Goal: Task Accomplishment & Management: Use online tool/utility

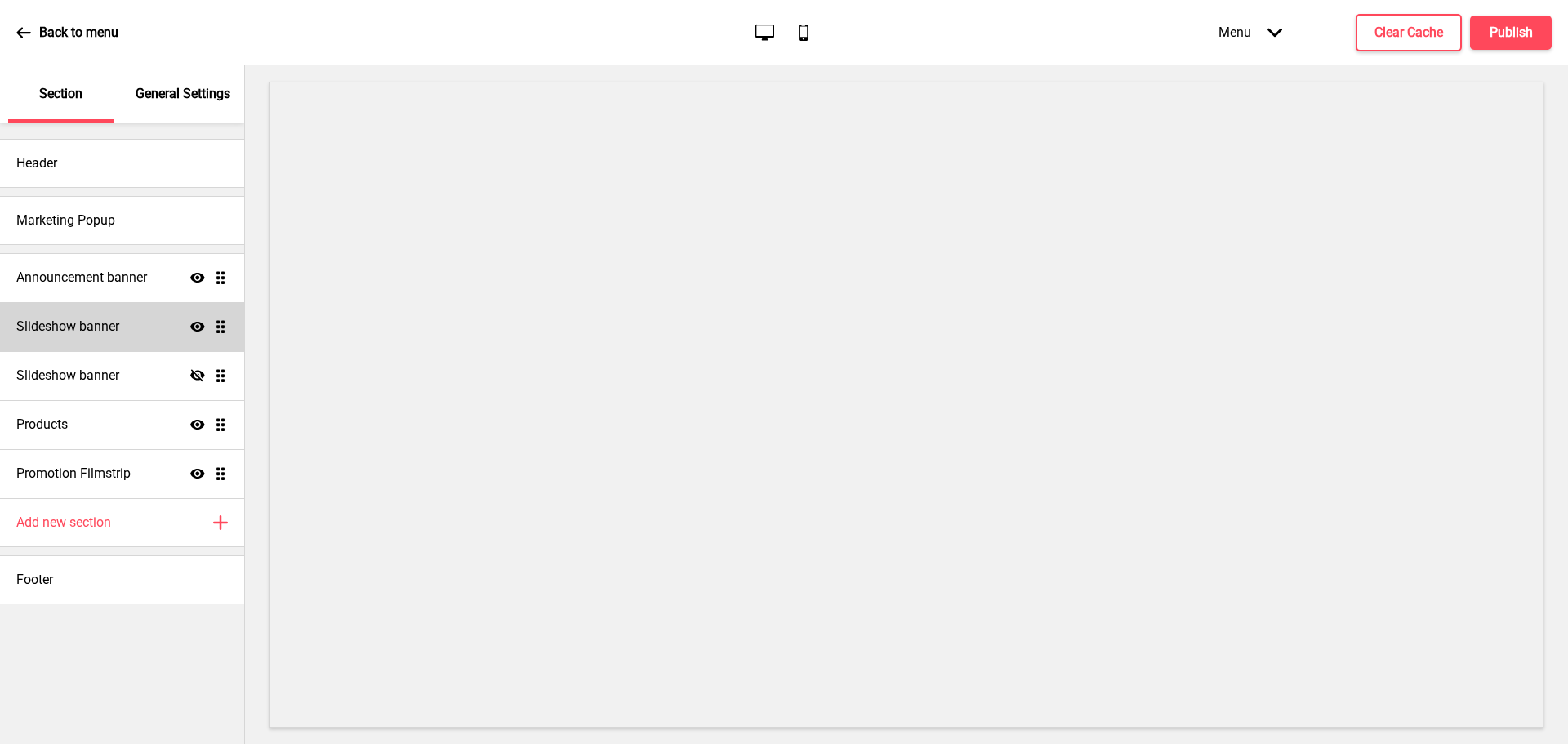
click at [108, 331] on h4 "Slideshow banner" at bounding box center [68, 327] width 103 height 18
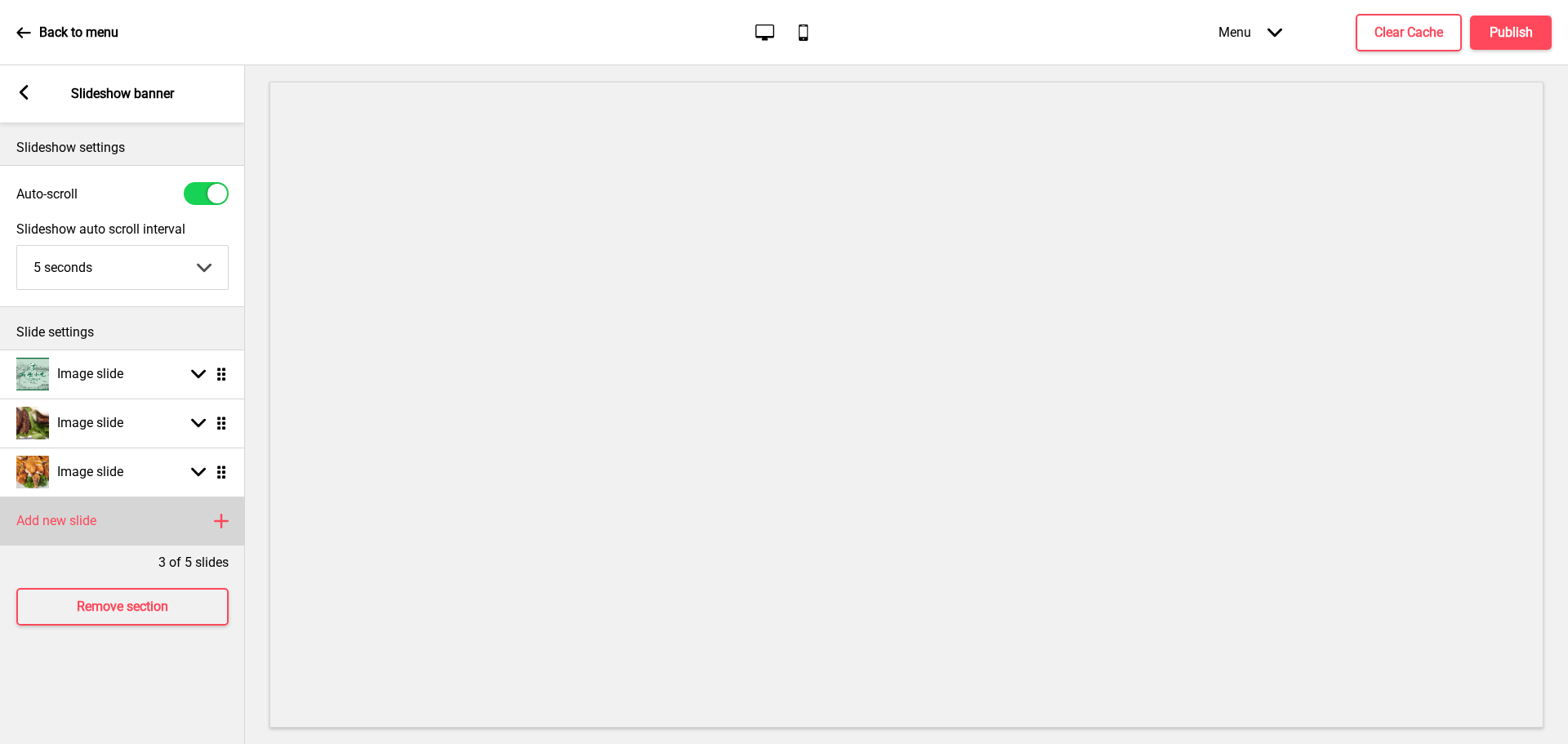
click at [87, 519] on h4 "Add new slide" at bounding box center [57, 520] width 80 height 18
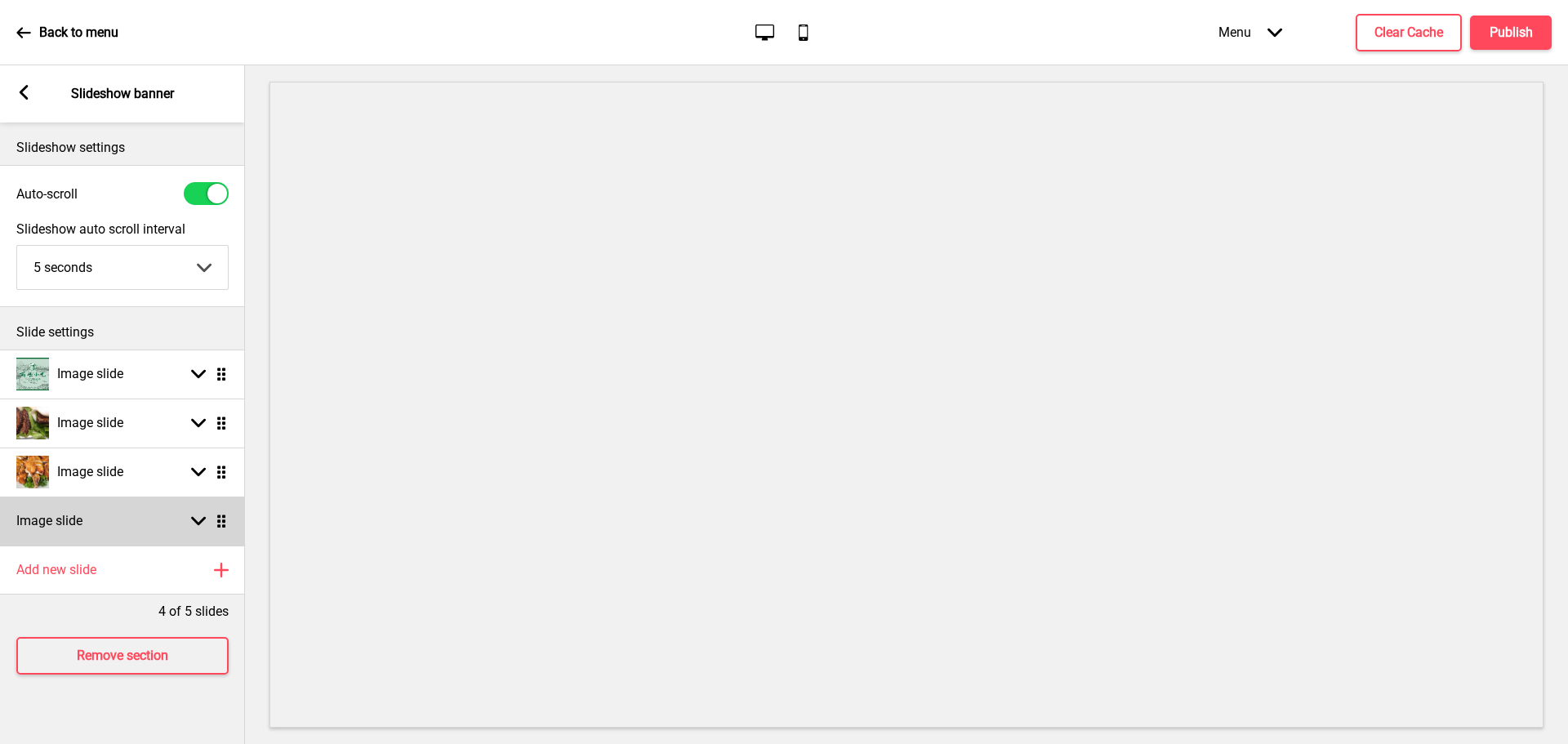
click at [192, 522] on rect at bounding box center [199, 521] width 15 height 15
select select "right"
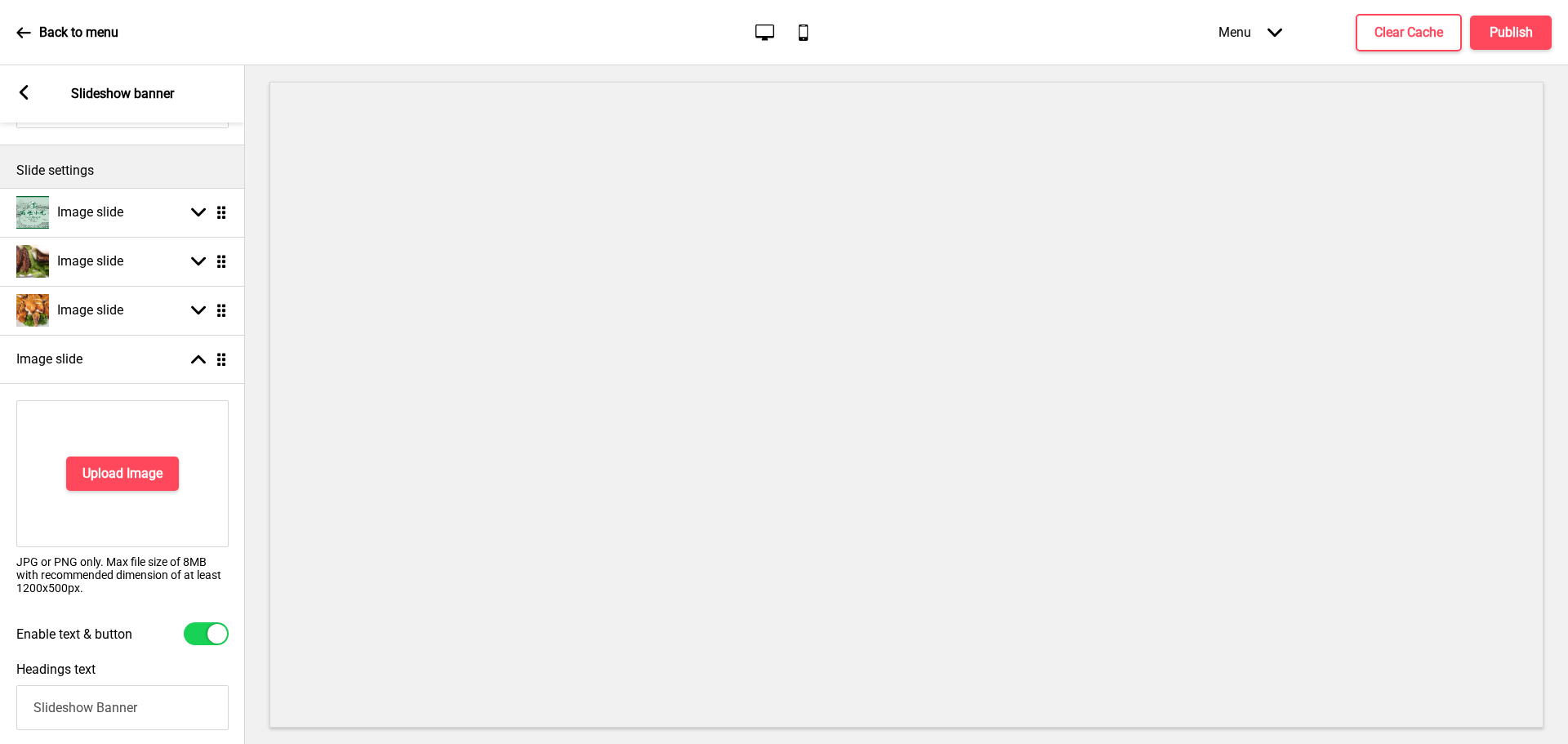
scroll to position [163, 0]
click at [140, 469] on h4 "Upload Image" at bounding box center [122, 471] width 80 height 18
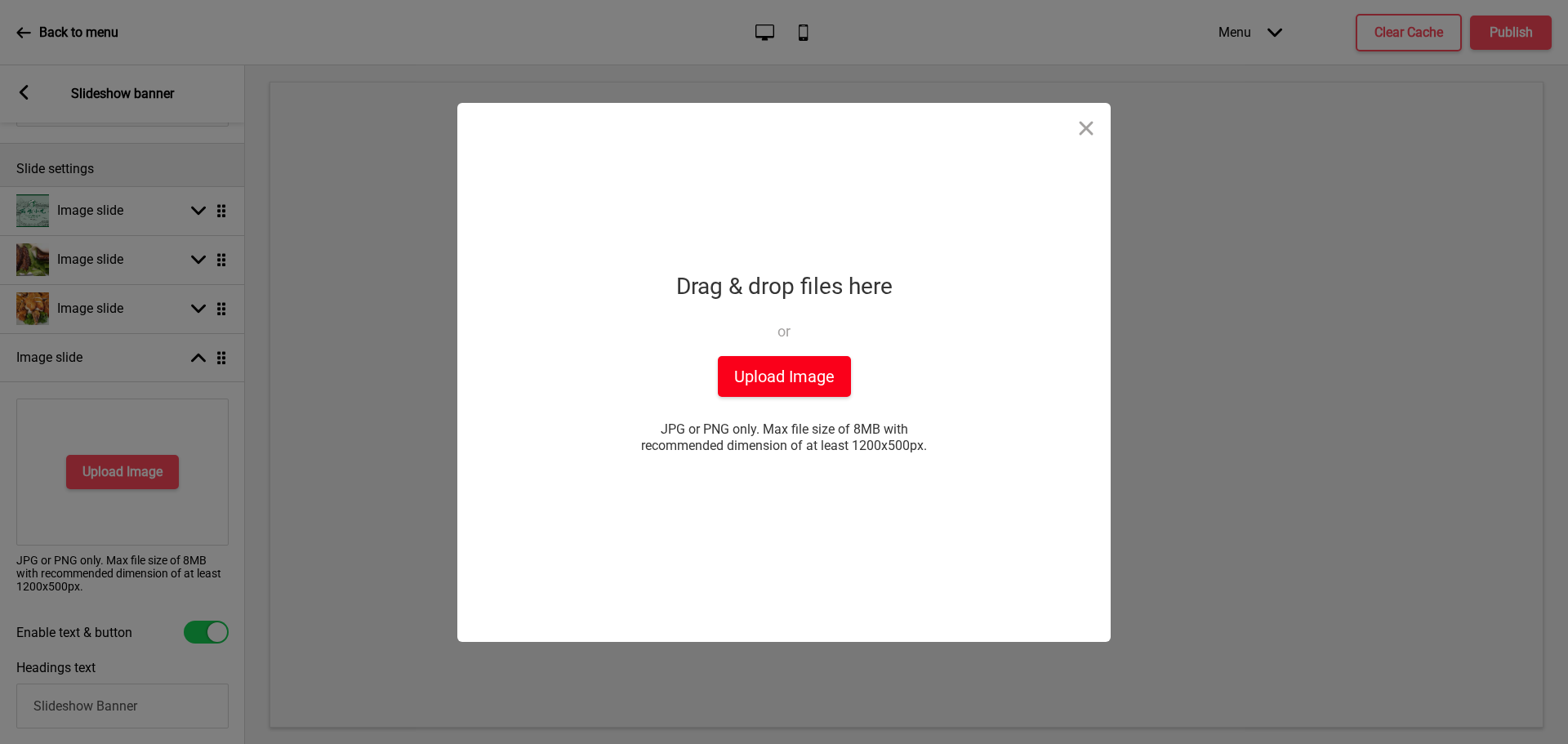
click at [790, 371] on button "Upload Image" at bounding box center [785, 377] width 134 height 41
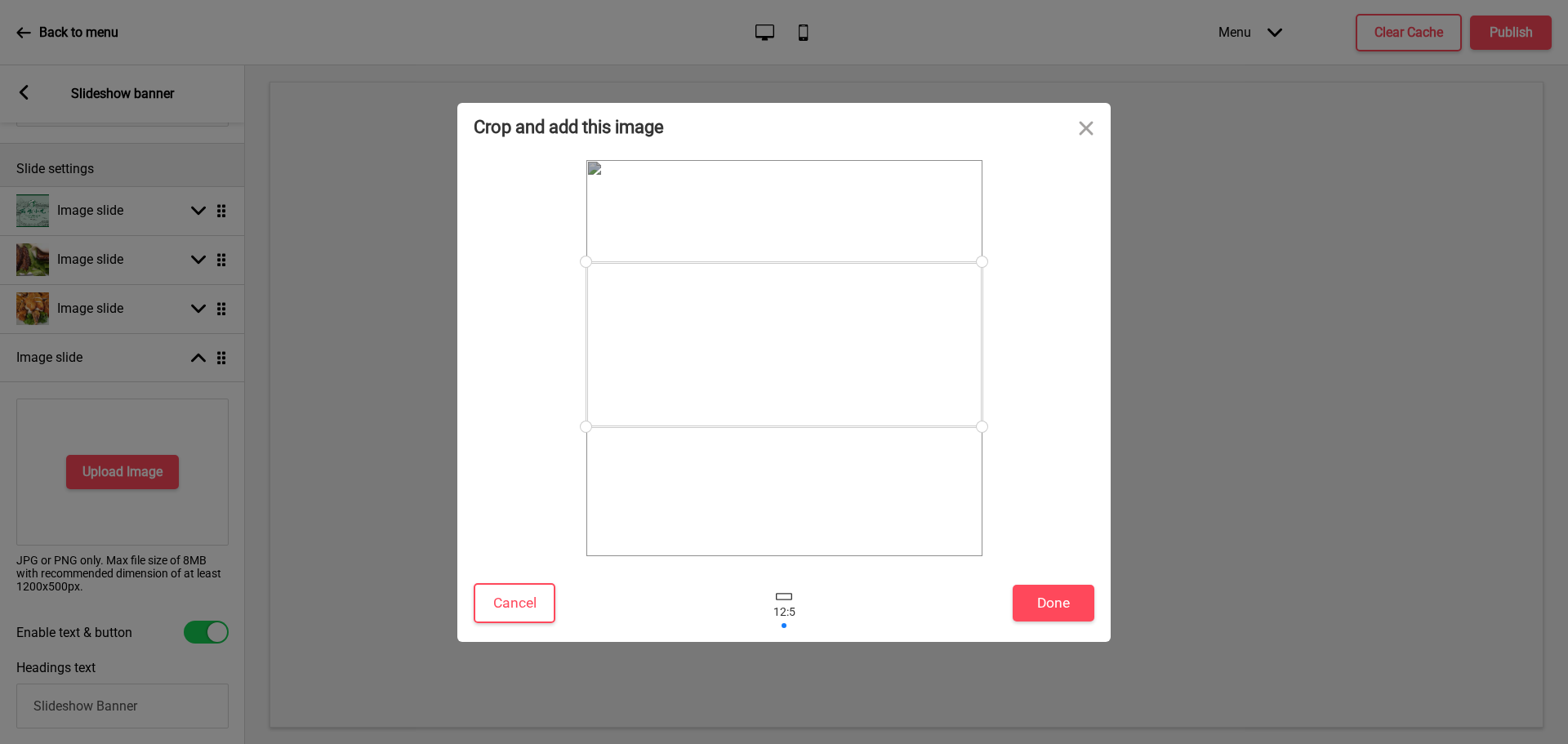
drag, startPoint x: 906, startPoint y: 398, endPoint x: 916, endPoint y: 384, distance: 17.2
click at [916, 384] on div at bounding box center [784, 345] width 396 height 165
drag, startPoint x: 917, startPoint y: 397, endPoint x: 923, endPoint y: 448, distance: 51.4
click at [923, 448] on div at bounding box center [784, 404] width 396 height 165
click at [1053, 600] on button "Done" at bounding box center [1054, 603] width 82 height 37
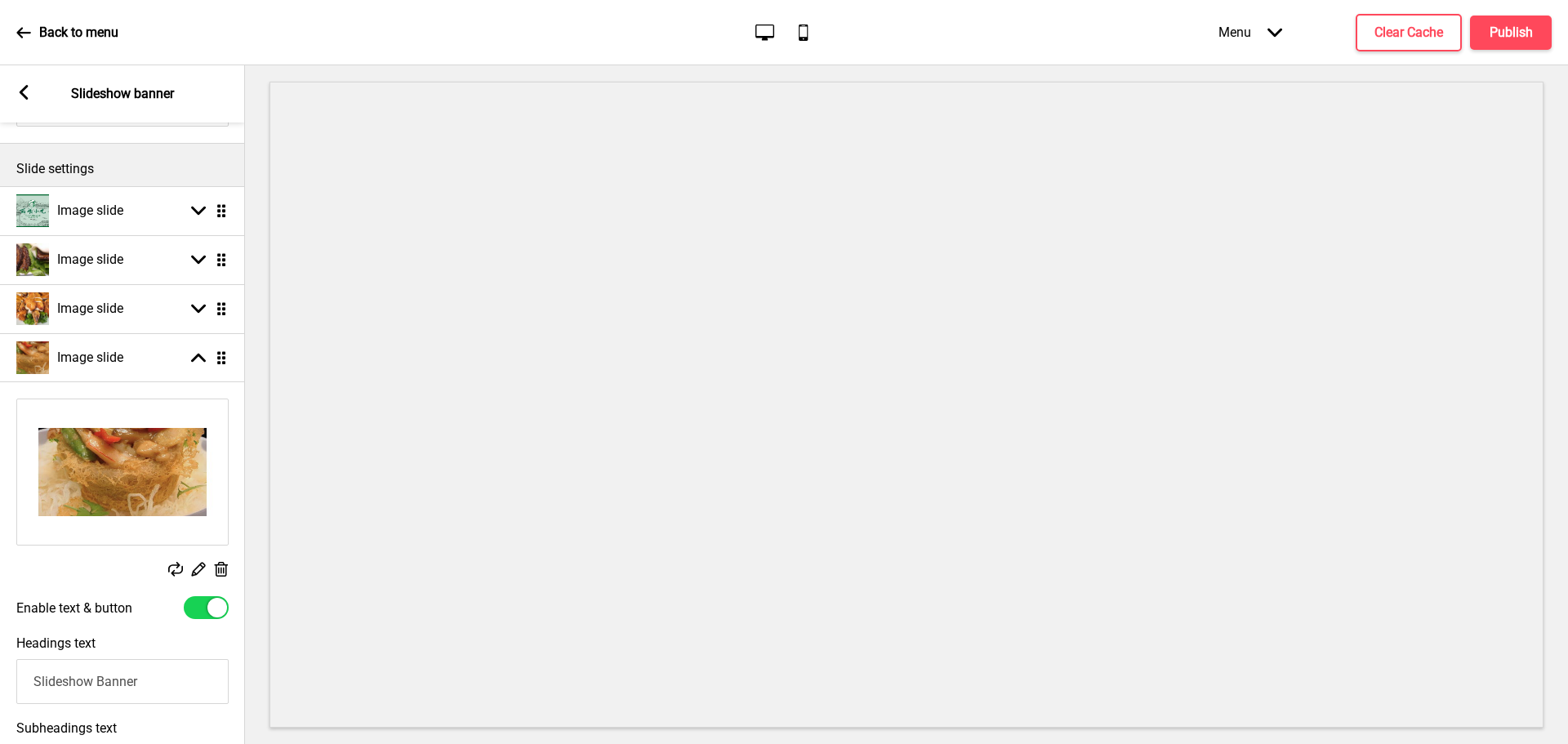
click at [198, 571] on rect at bounding box center [198, 569] width 17 height 17
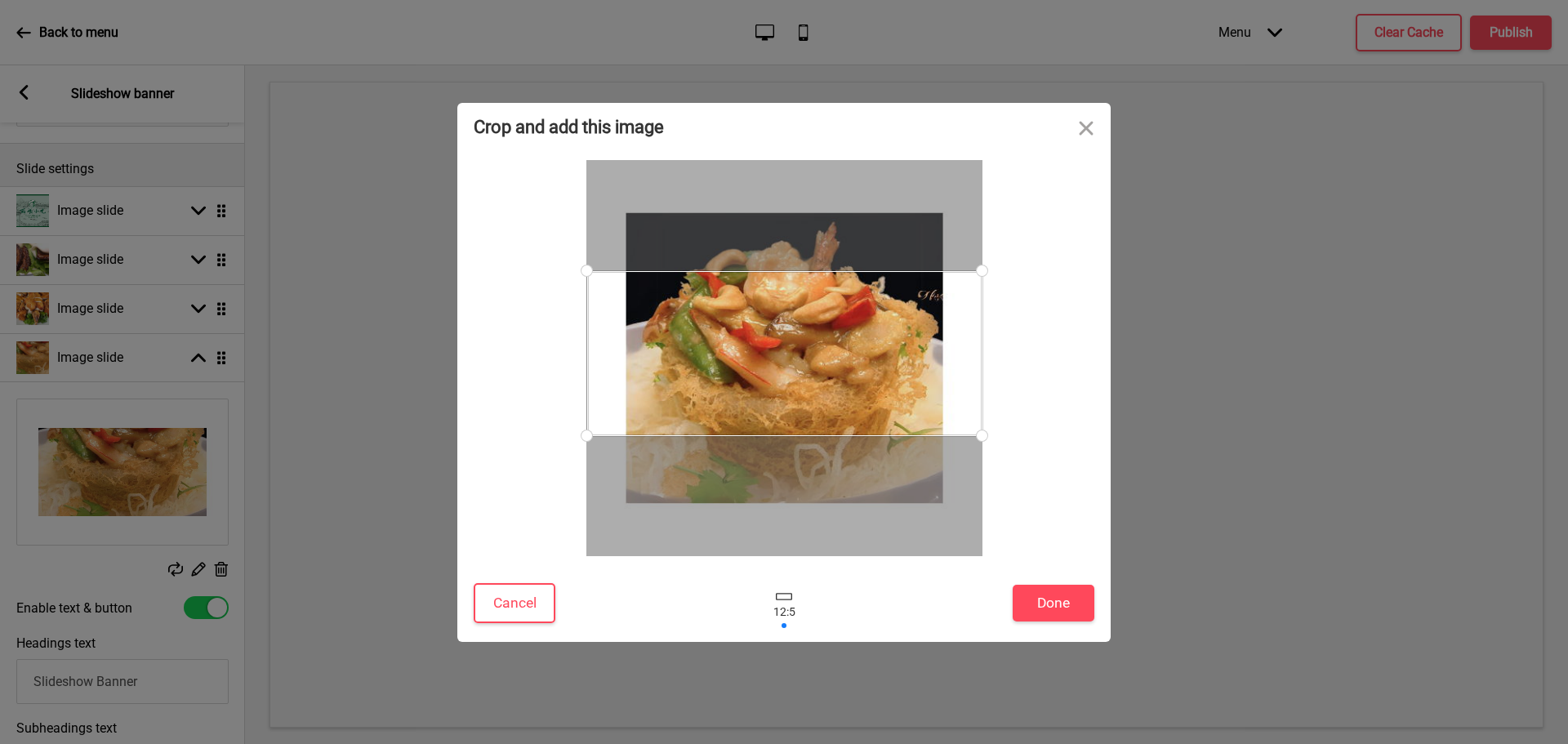
drag, startPoint x: 840, startPoint y: 381, endPoint x: 880, endPoint y: 331, distance: 64.0
click at [880, 331] on div at bounding box center [785, 353] width 395 height 165
click at [1069, 598] on button "Done" at bounding box center [1054, 603] width 82 height 37
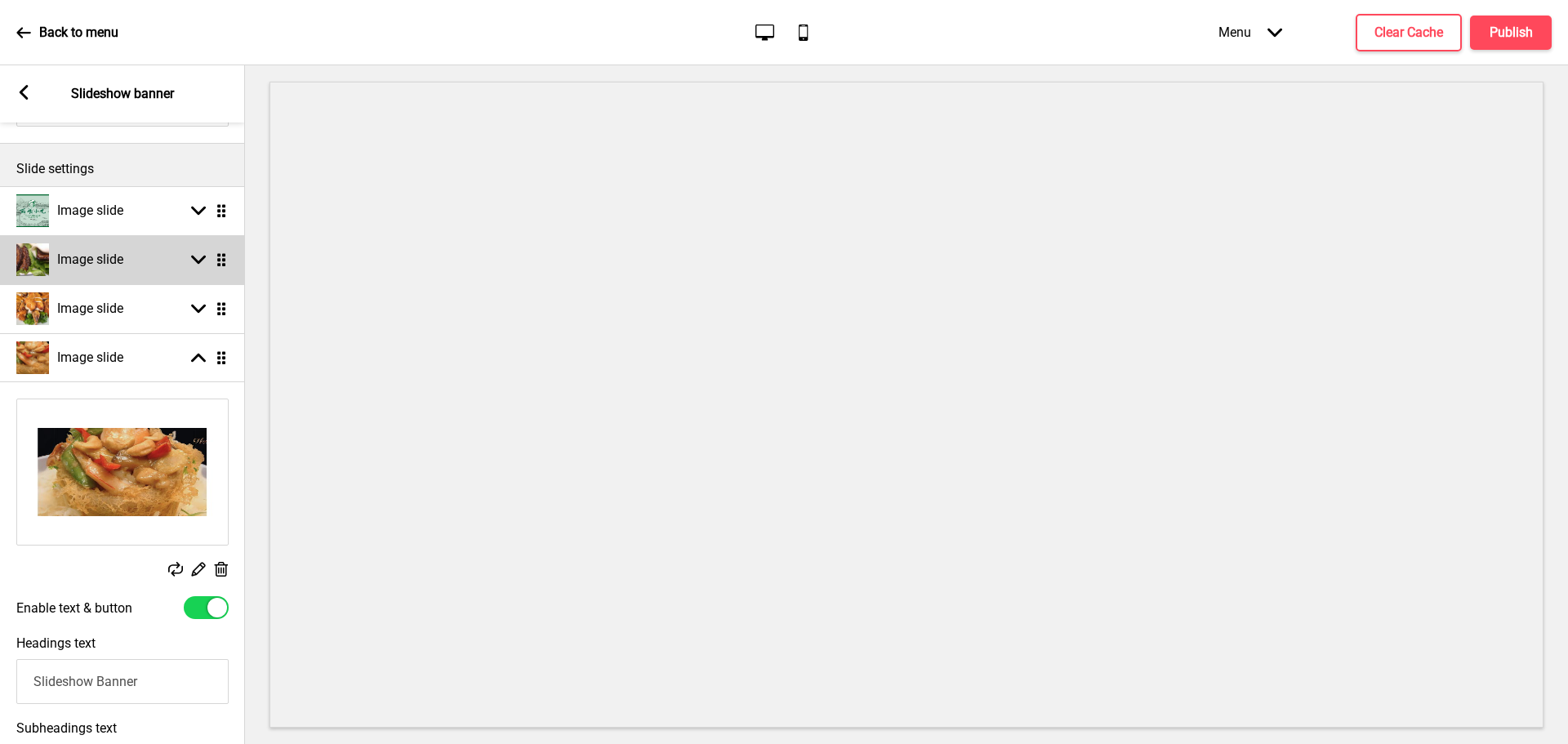
click at [66, 256] on h4 "Image slide" at bounding box center [90, 259] width 66 height 18
select select "right"
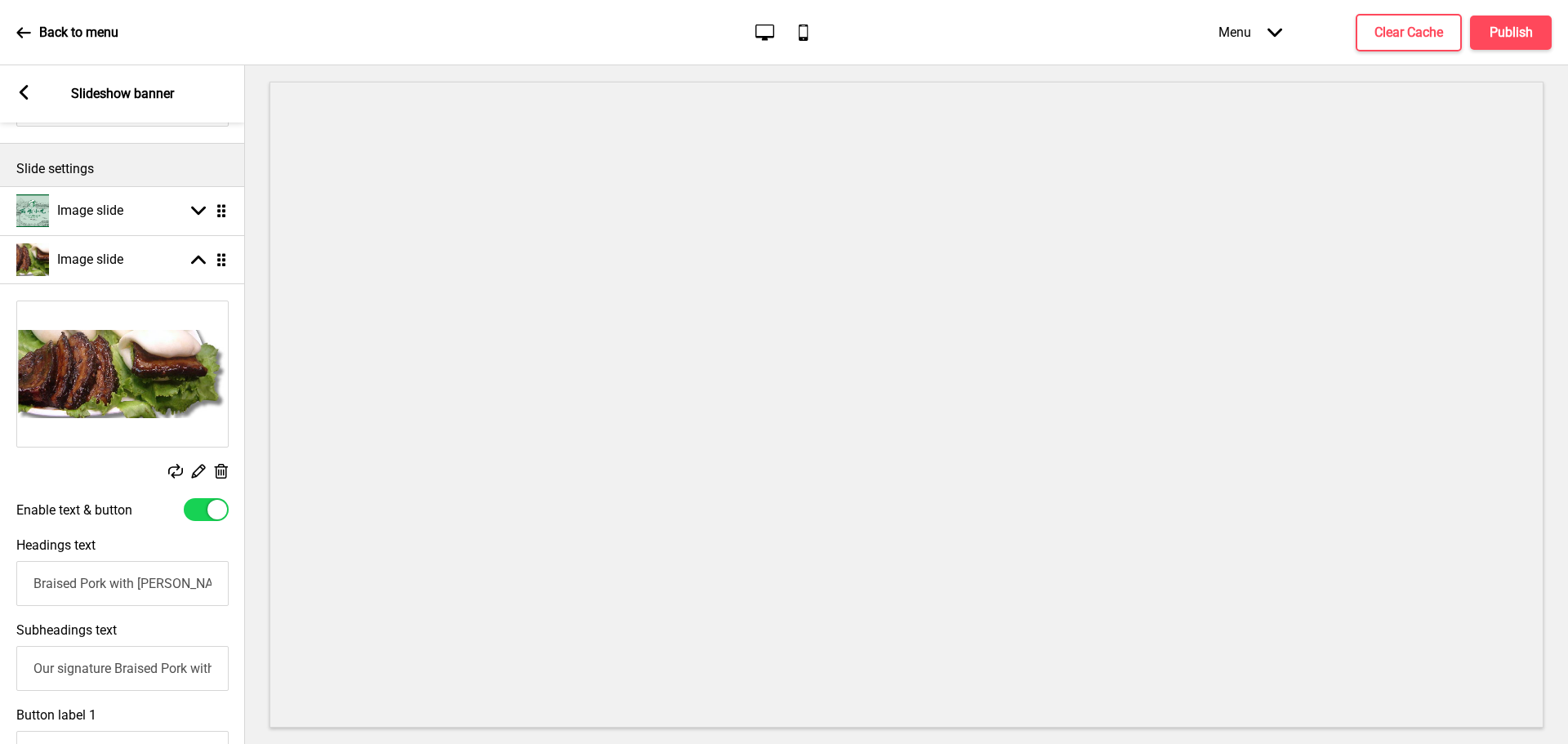
click at [122, 372] on img at bounding box center [122, 374] width 211 height 146
click at [196, 469] on rect at bounding box center [198, 470] width 17 height 17
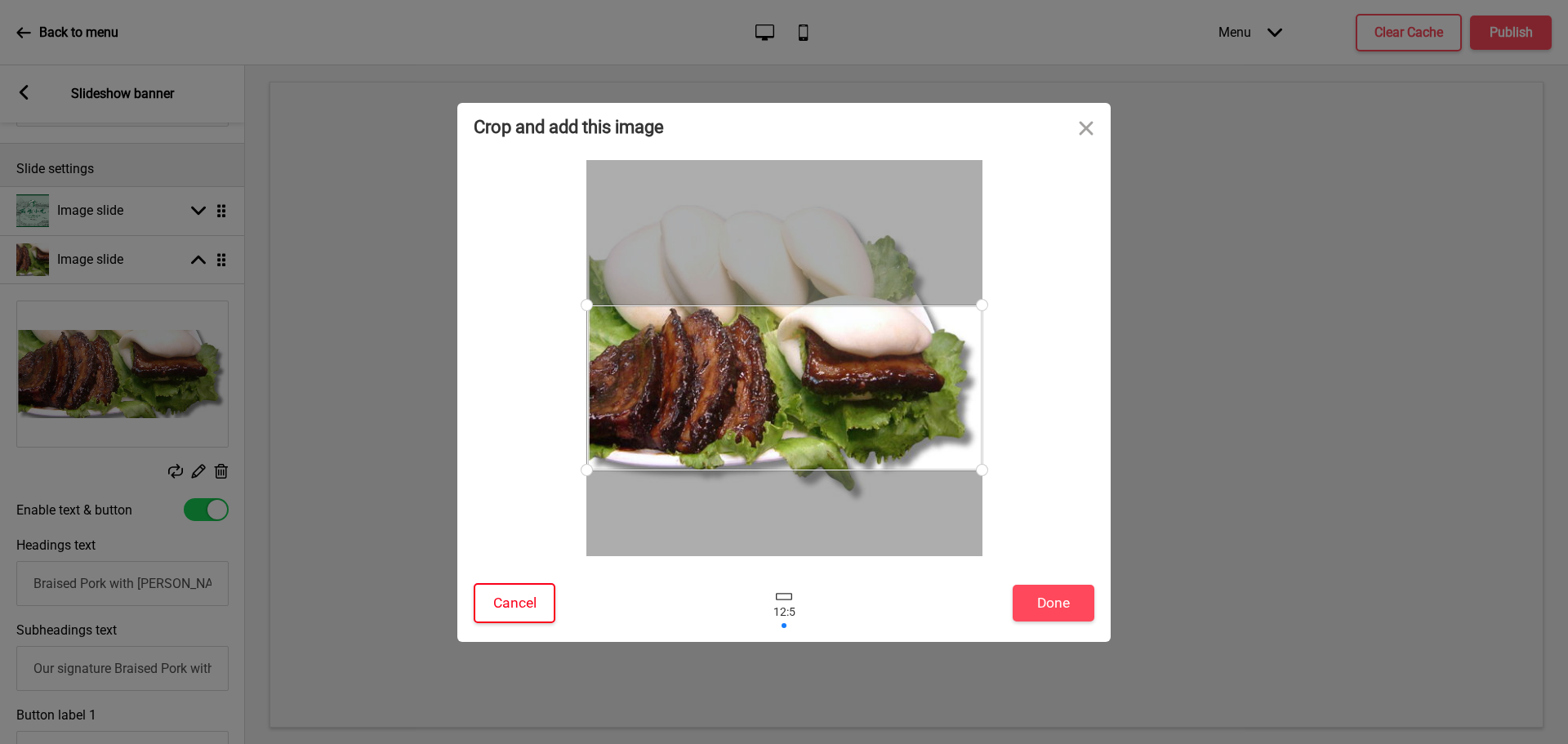
click at [517, 606] on button "Cancel" at bounding box center [515, 603] width 82 height 40
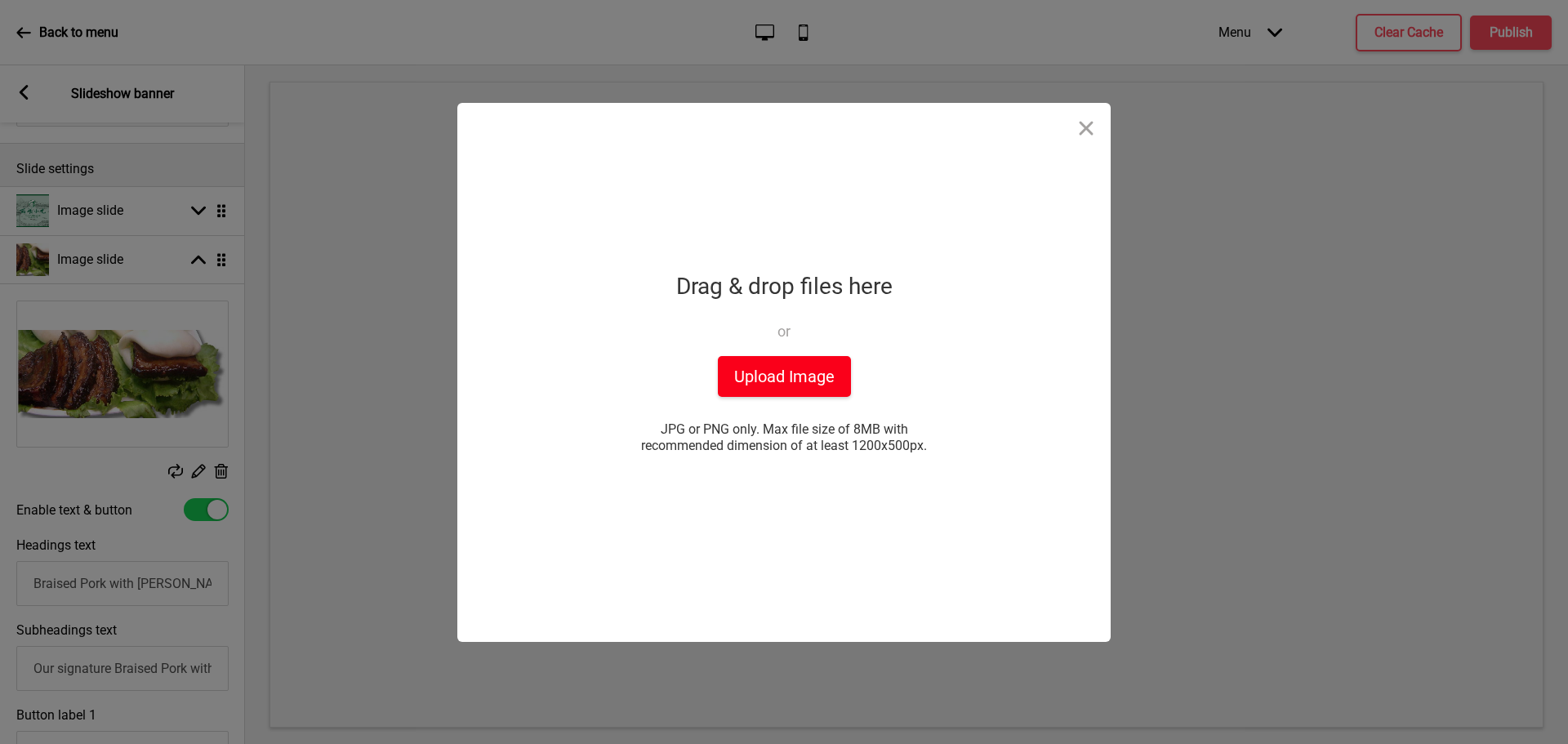
click at [809, 372] on button "Upload Image" at bounding box center [785, 377] width 134 height 41
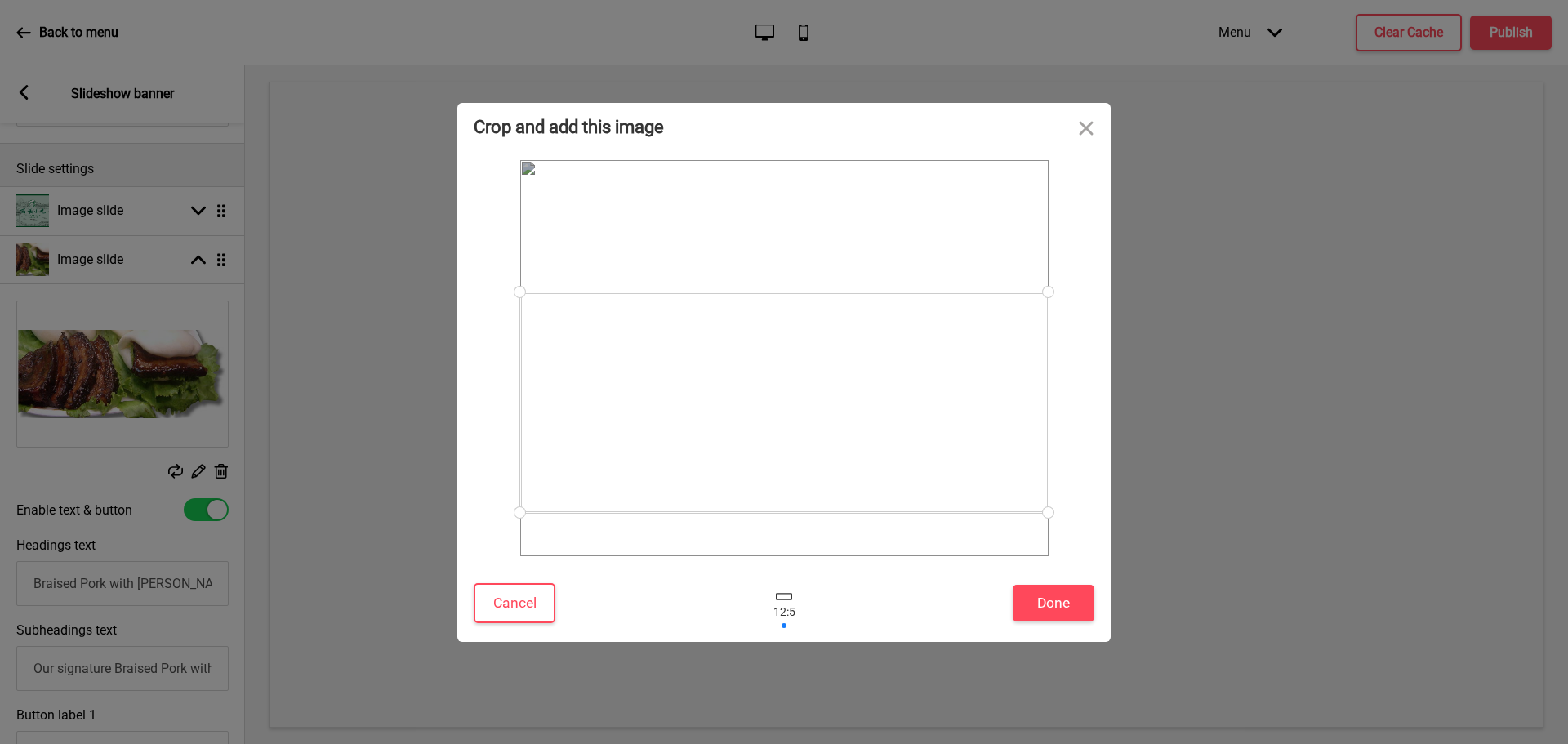
drag, startPoint x: 962, startPoint y: 404, endPoint x: 958, endPoint y: 448, distance: 44.2
click at [958, 448] on div at bounding box center [785, 403] width 529 height 221
click at [1047, 595] on button "Done" at bounding box center [1054, 603] width 82 height 37
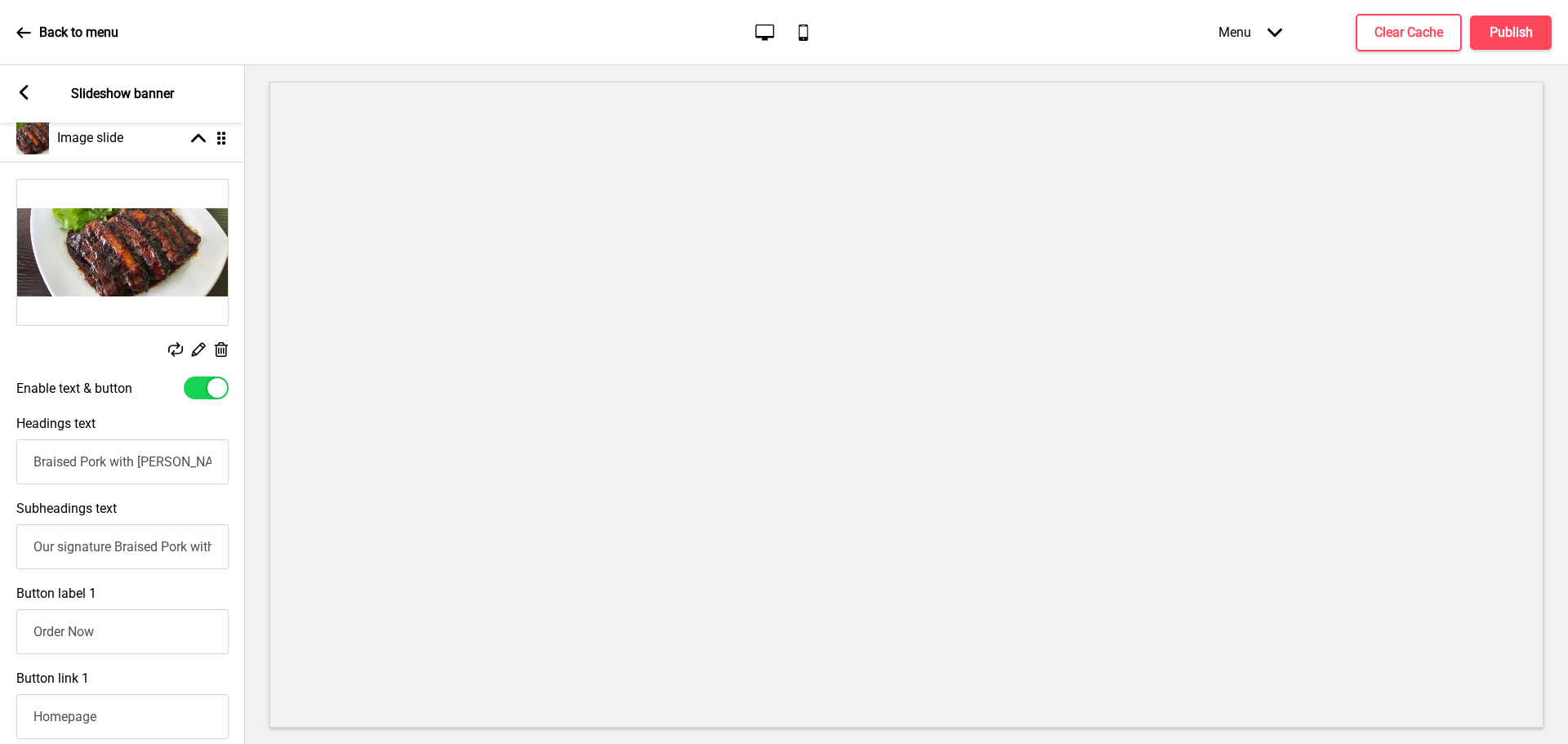
scroll to position [0, 0]
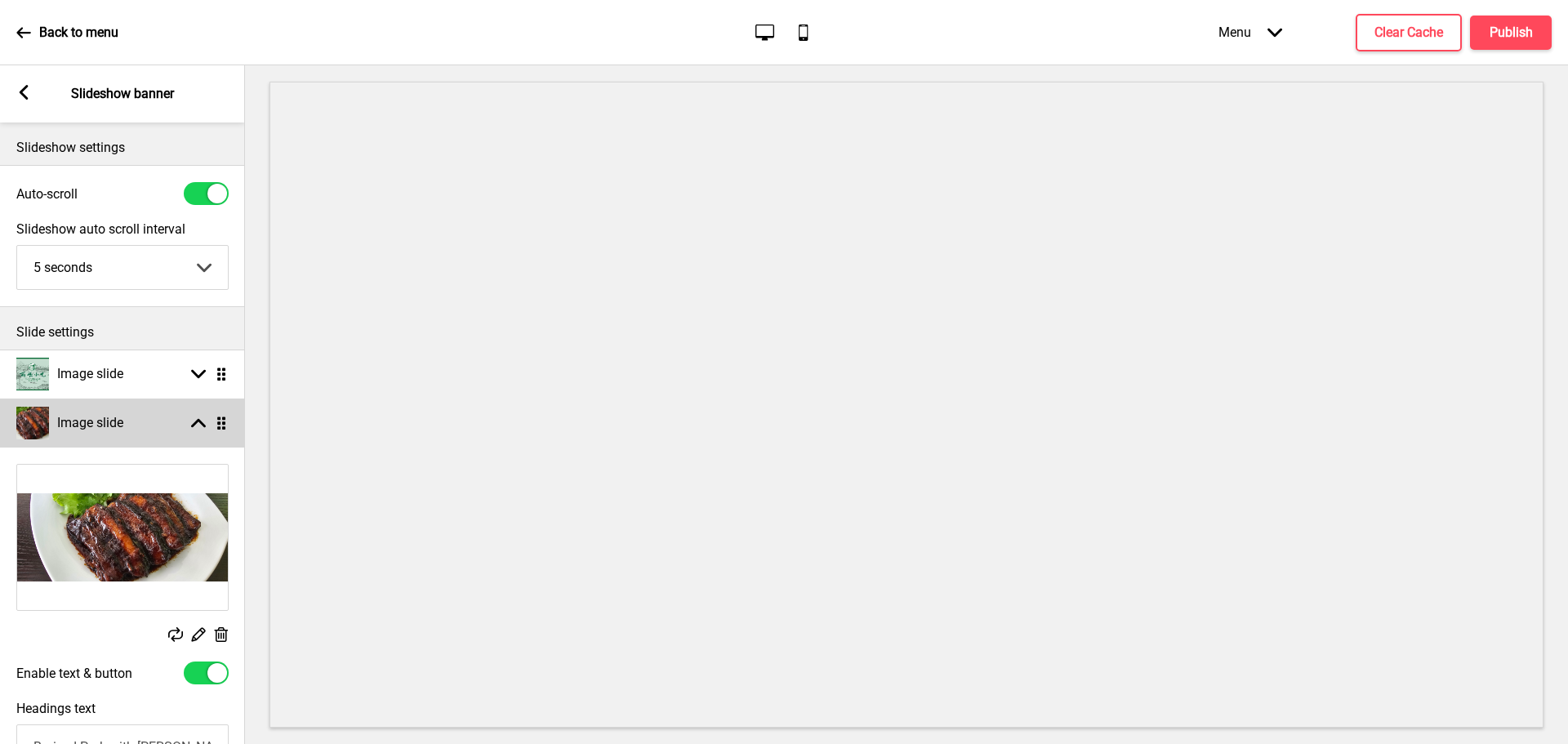
click at [200, 423] on icon at bounding box center [199, 424] width 15 height 9
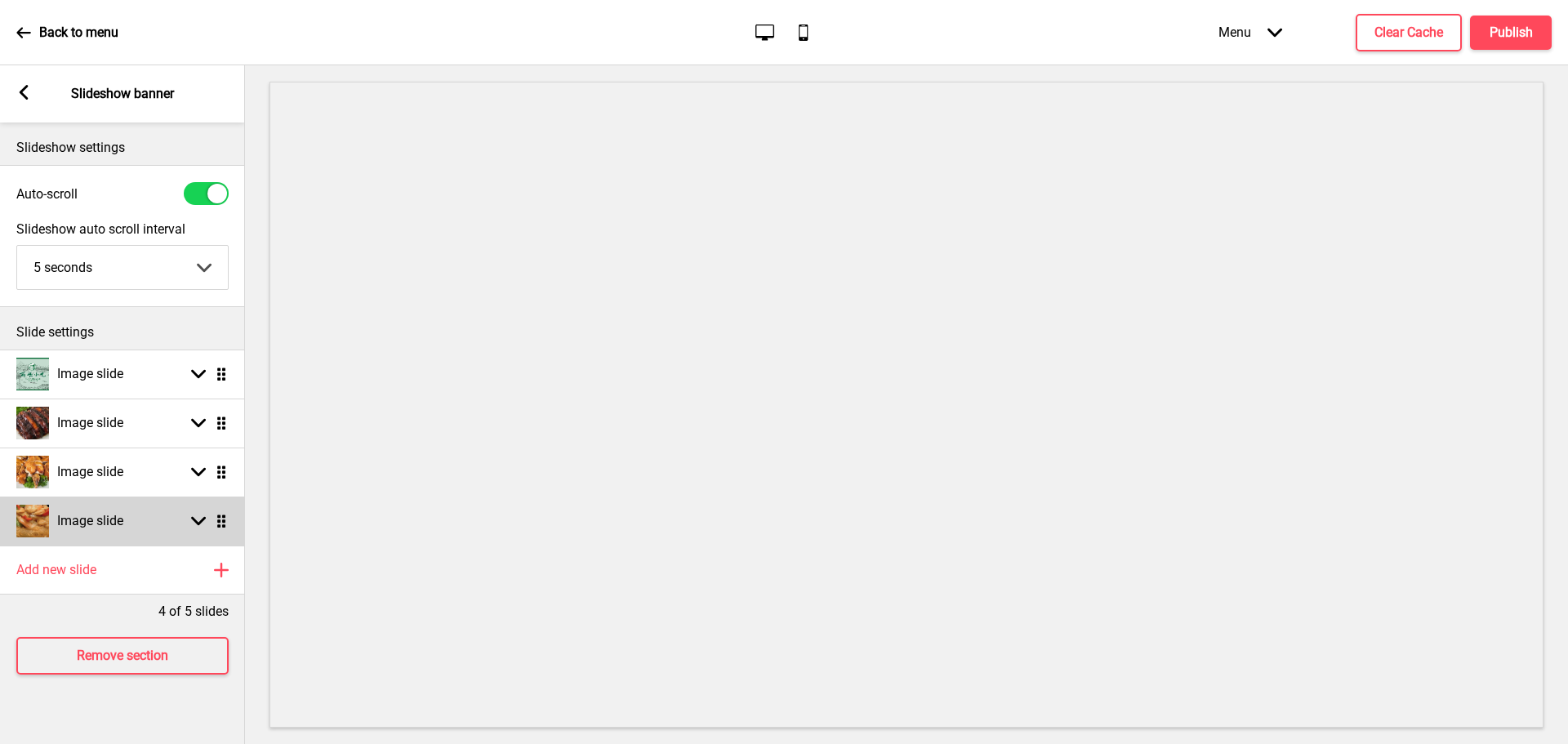
click at [110, 521] on h4 "Image slide" at bounding box center [90, 520] width 66 height 18
select select "right"
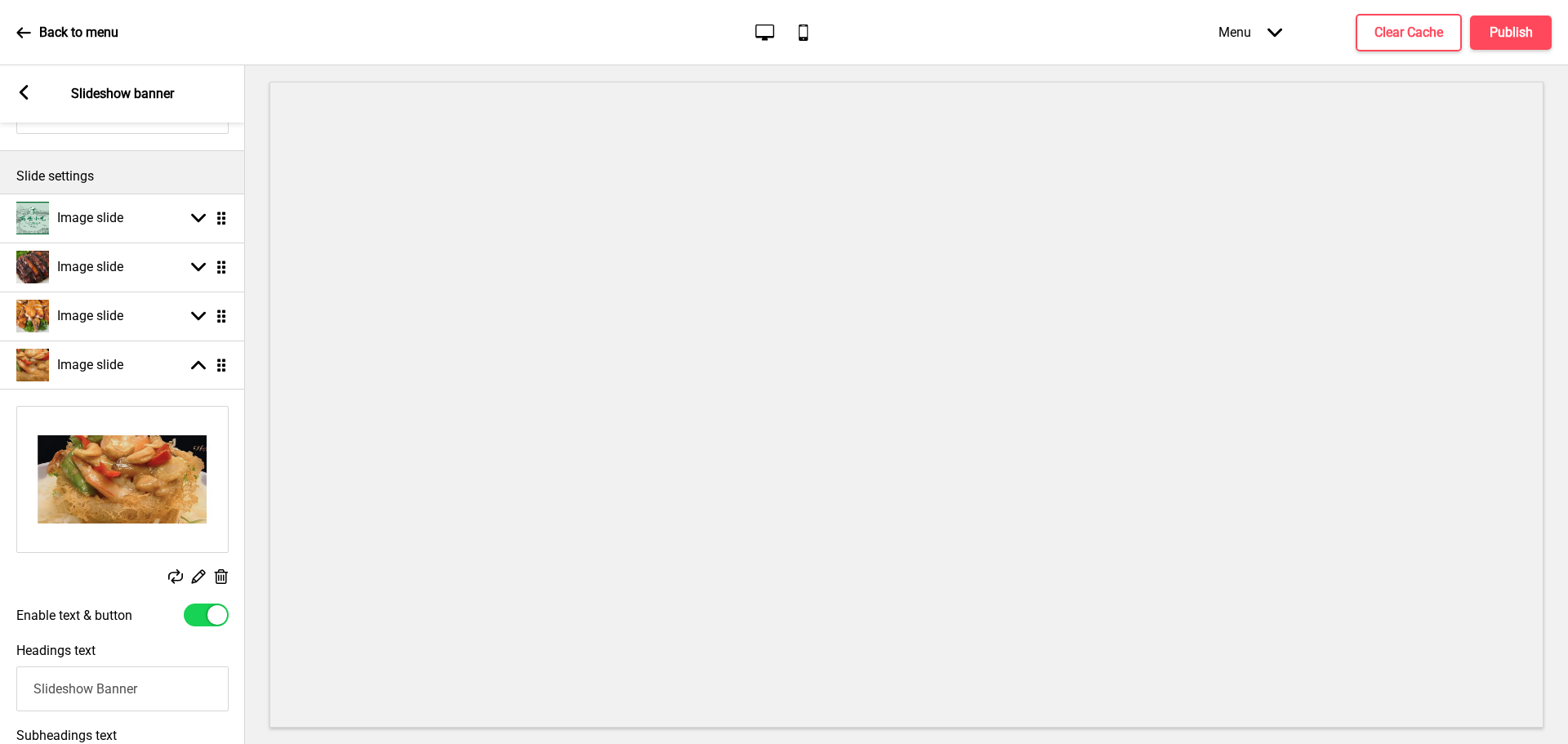
scroll to position [245, 0]
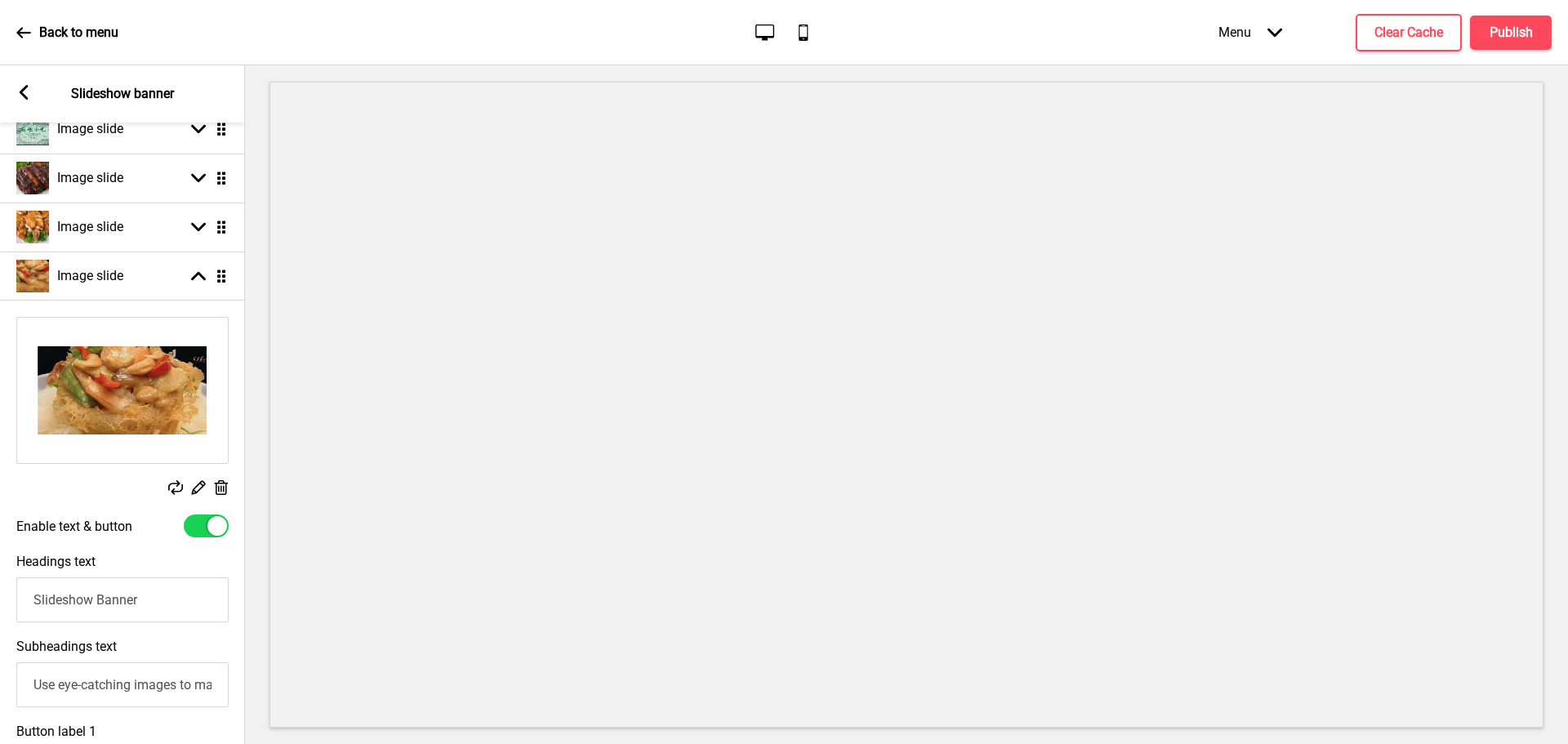
click at [202, 485] on icon at bounding box center [199, 488] width 14 height 14
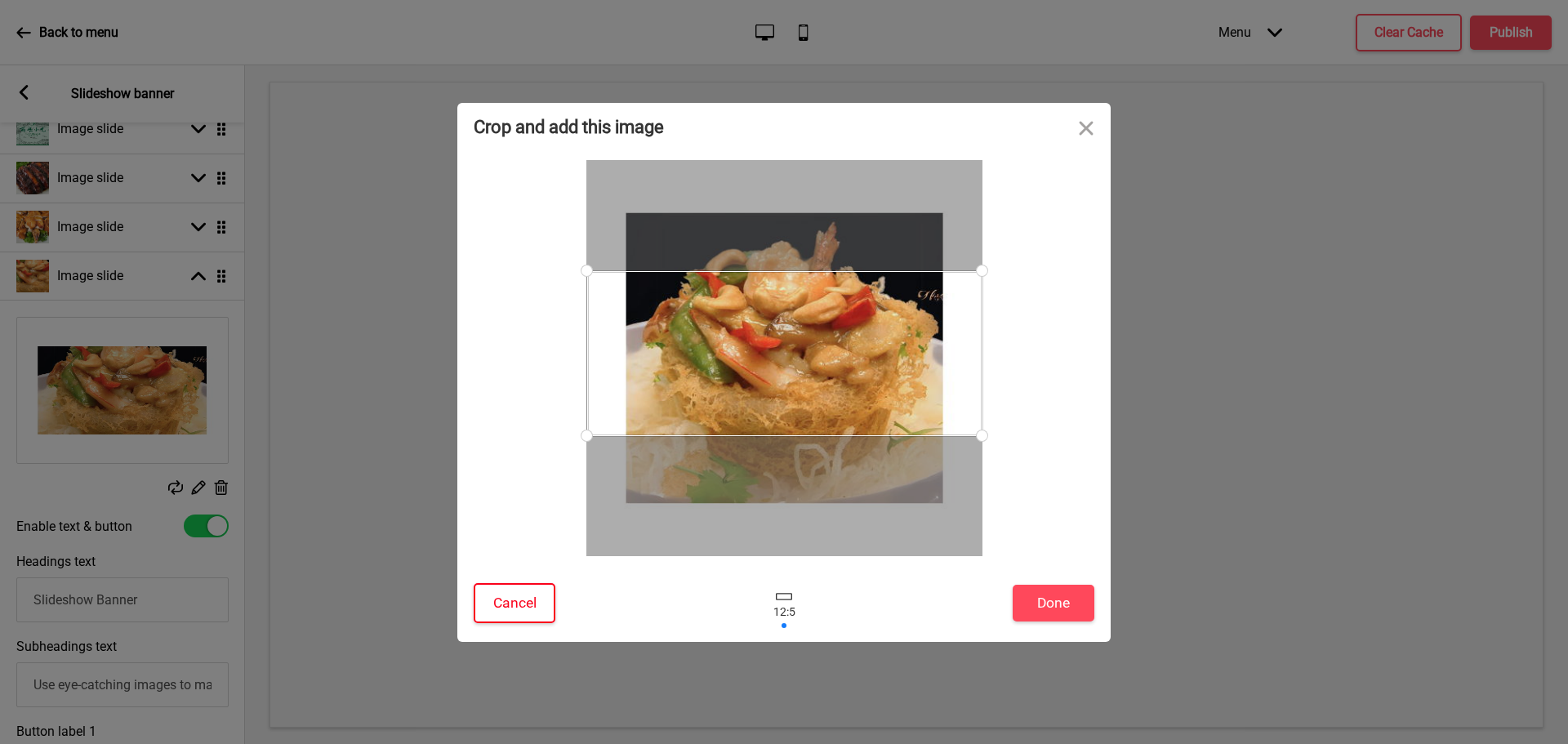
click at [515, 596] on button "Cancel" at bounding box center [515, 603] width 82 height 40
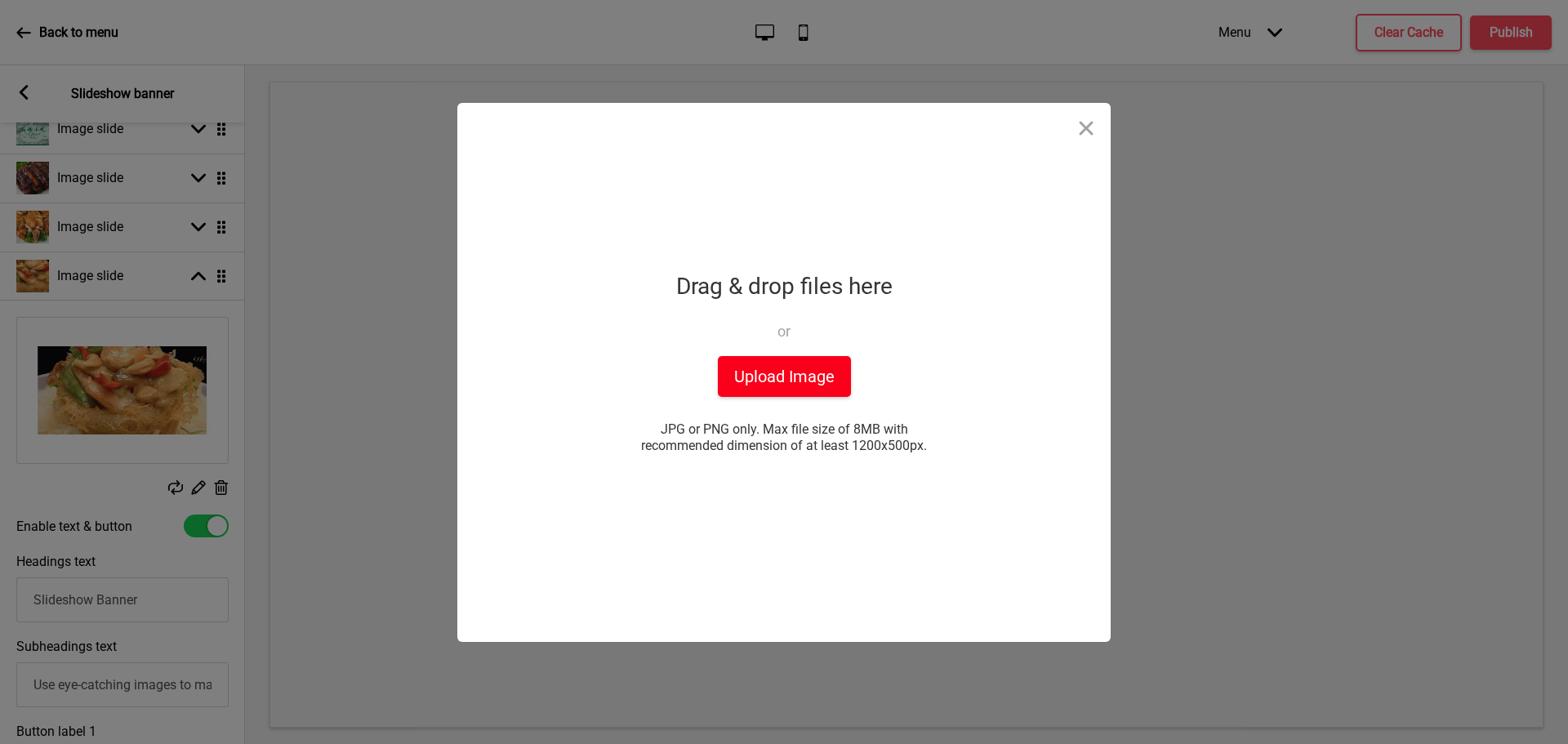
click at [830, 380] on button "Upload Image" at bounding box center [785, 377] width 134 height 41
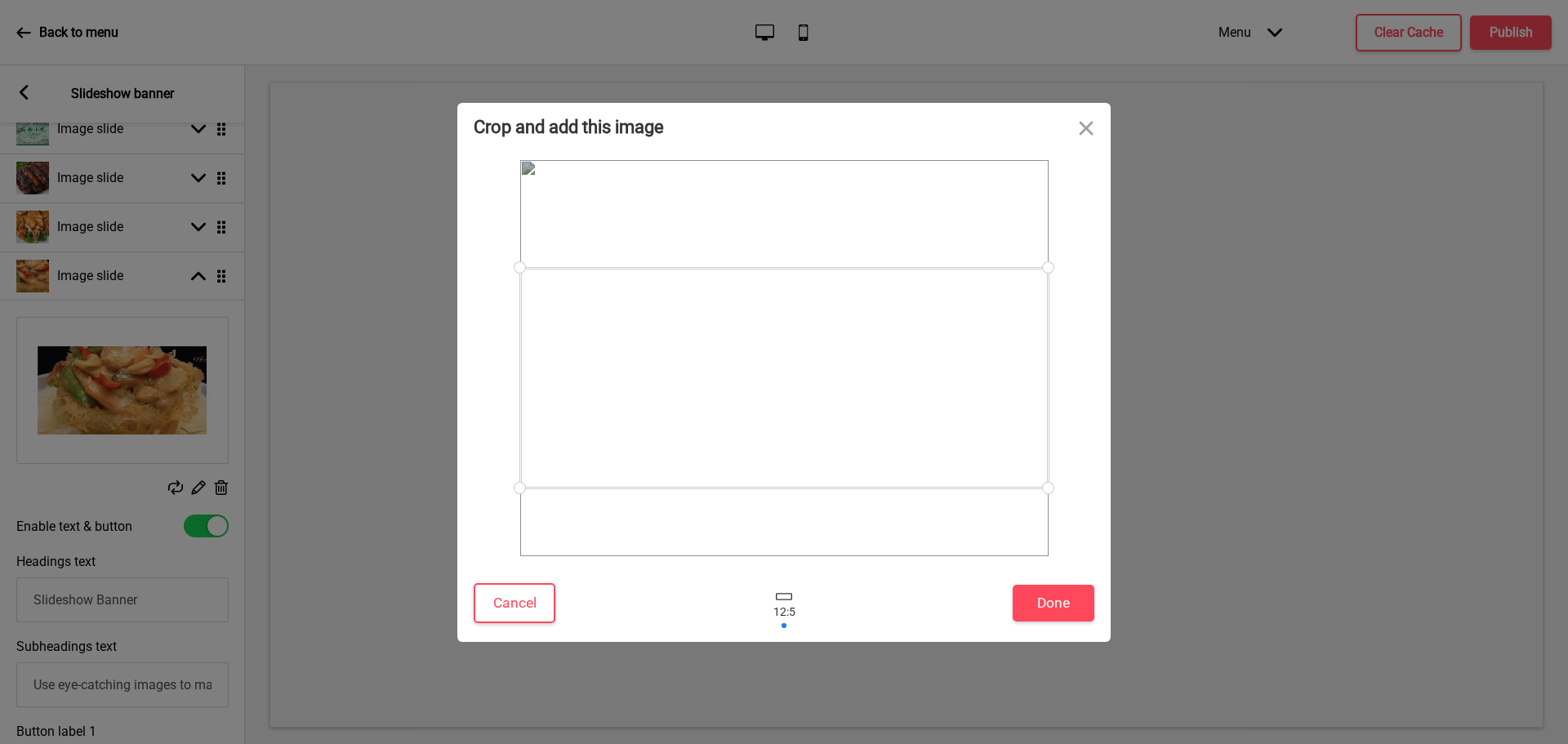
drag, startPoint x: 995, startPoint y: 379, endPoint x: 987, endPoint y: 400, distance: 22.5
click at [987, 400] on div at bounding box center [785, 378] width 529 height 221
click at [1042, 603] on button "Done" at bounding box center [1054, 603] width 82 height 37
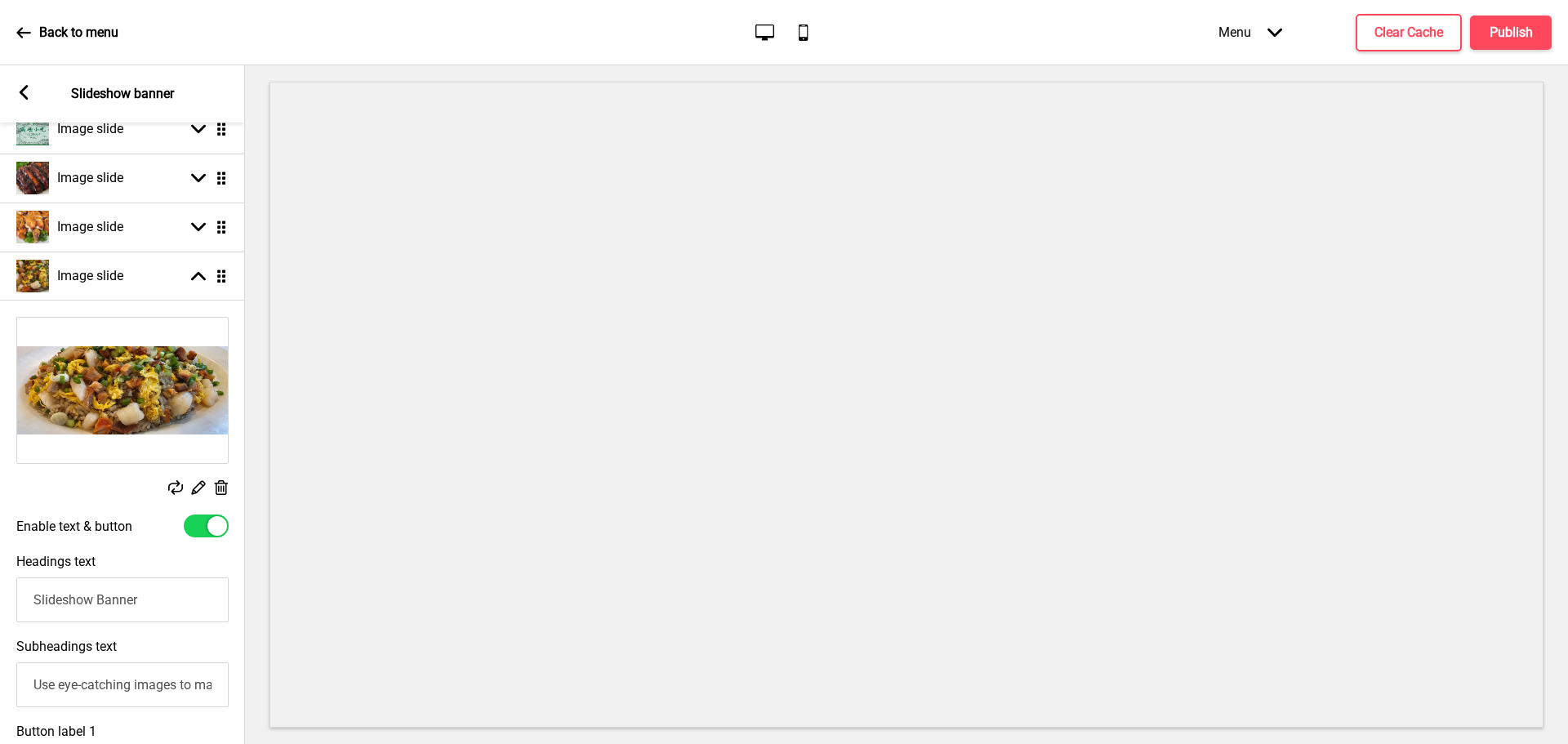
click at [199, 485] on icon at bounding box center [199, 488] width 14 height 14
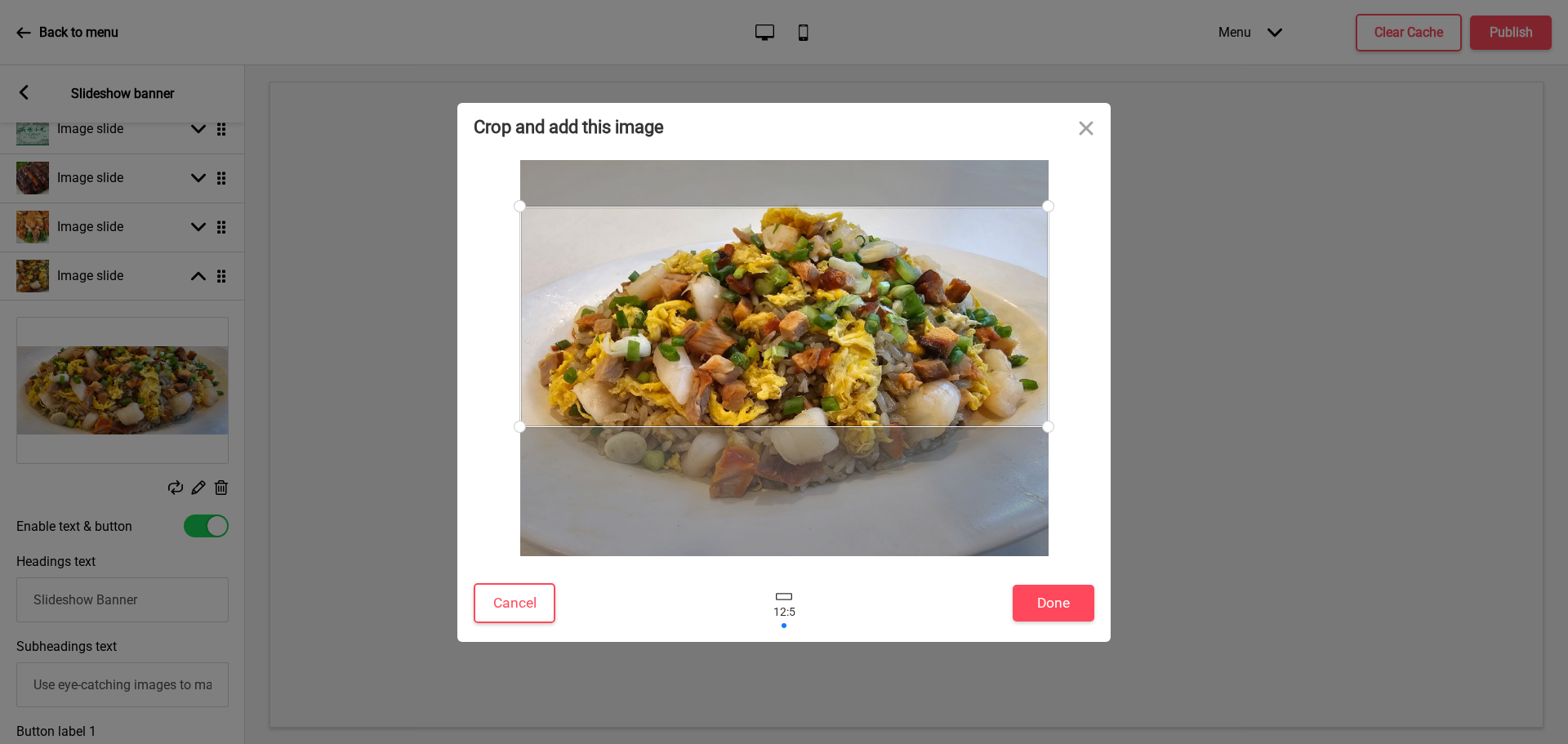
drag, startPoint x: 987, startPoint y: 404, endPoint x: 1000, endPoint y: 342, distance: 63.3
click at [1000, 342] on div at bounding box center [785, 317] width 529 height 221
click at [1067, 610] on button "Done" at bounding box center [1054, 603] width 82 height 37
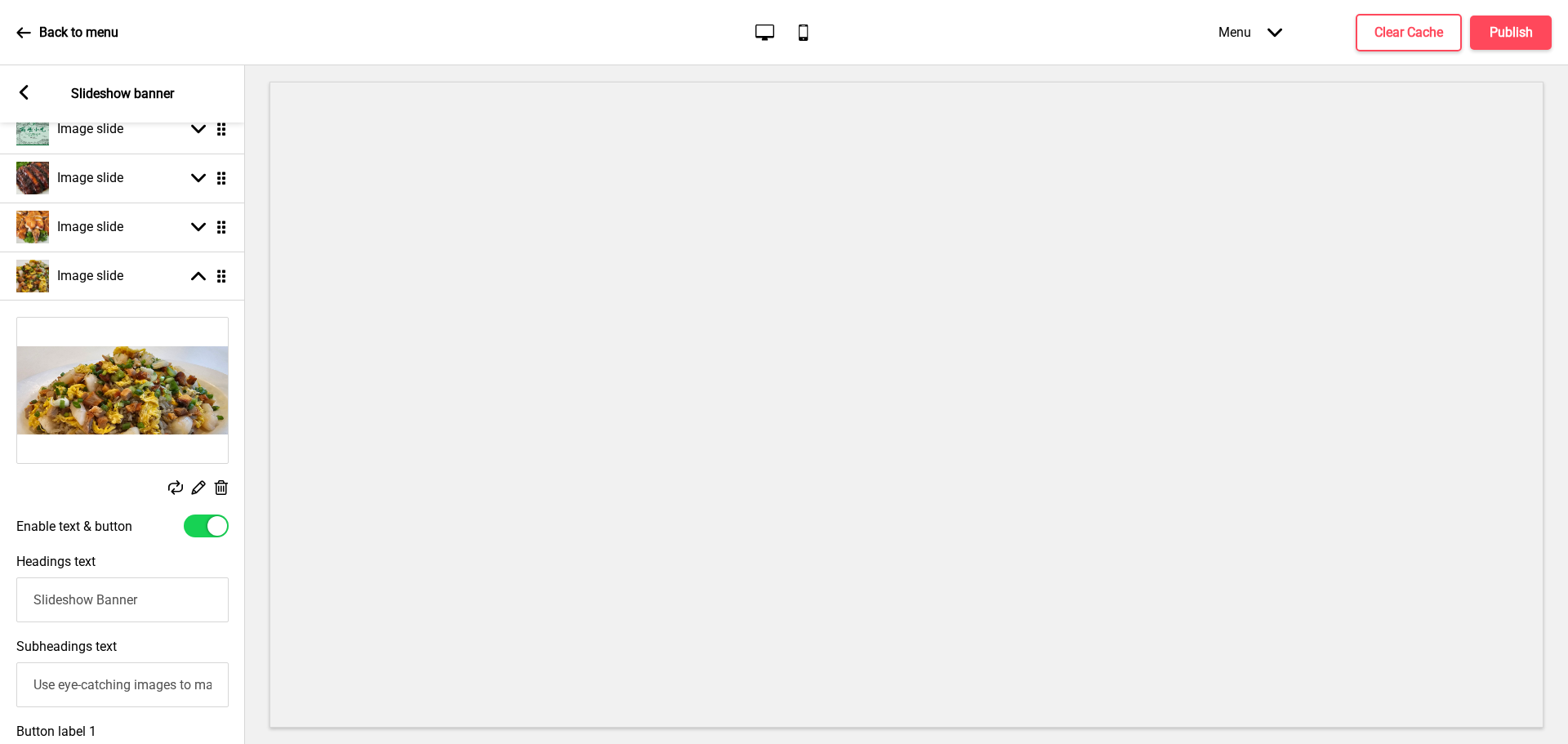
click at [199, 488] on rect at bounding box center [198, 487] width 17 height 17
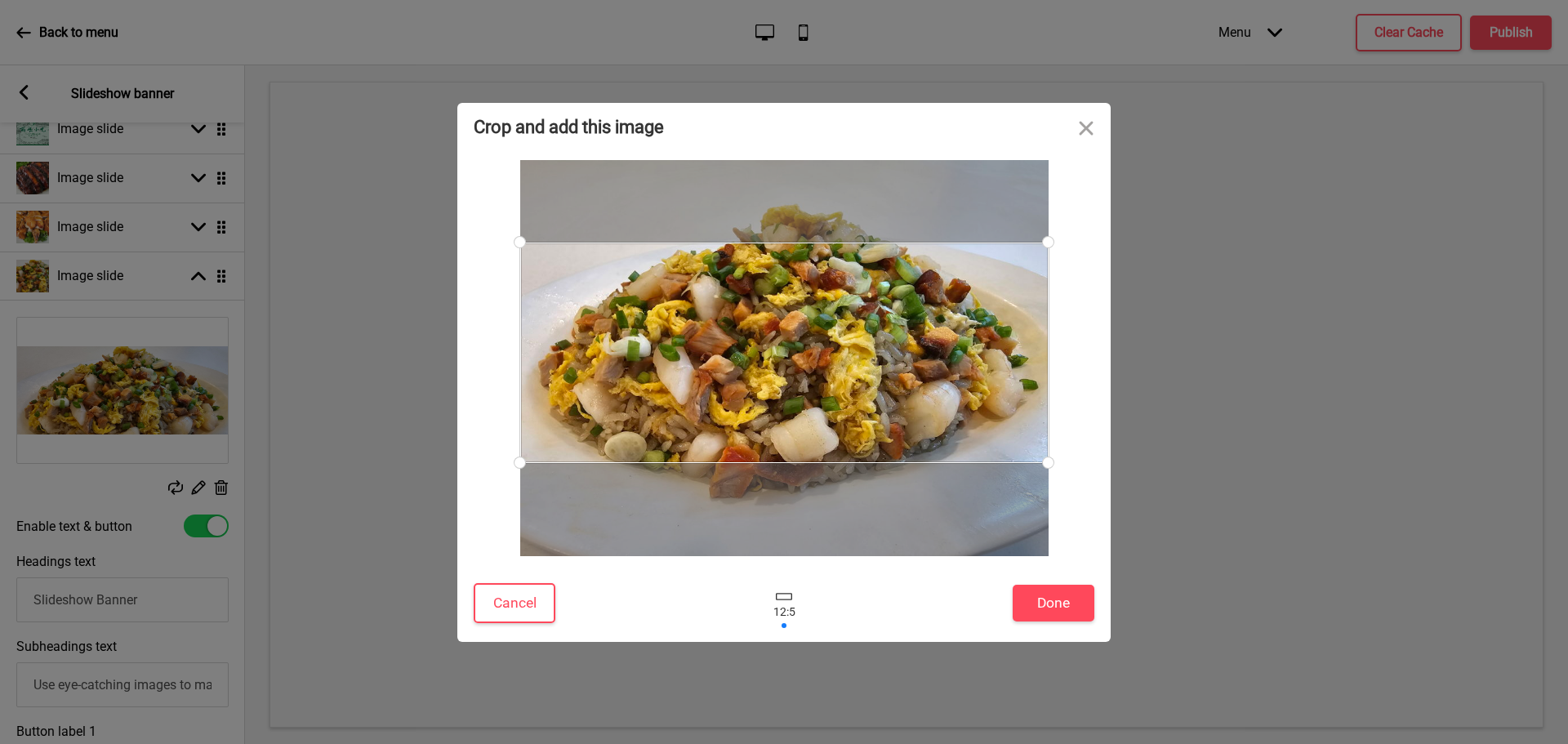
drag, startPoint x: 811, startPoint y: 361, endPoint x: 842, endPoint y: 397, distance: 47.5
click at [842, 397] on div at bounding box center [785, 353] width 529 height 221
click at [1041, 597] on button "Done" at bounding box center [1054, 603] width 82 height 37
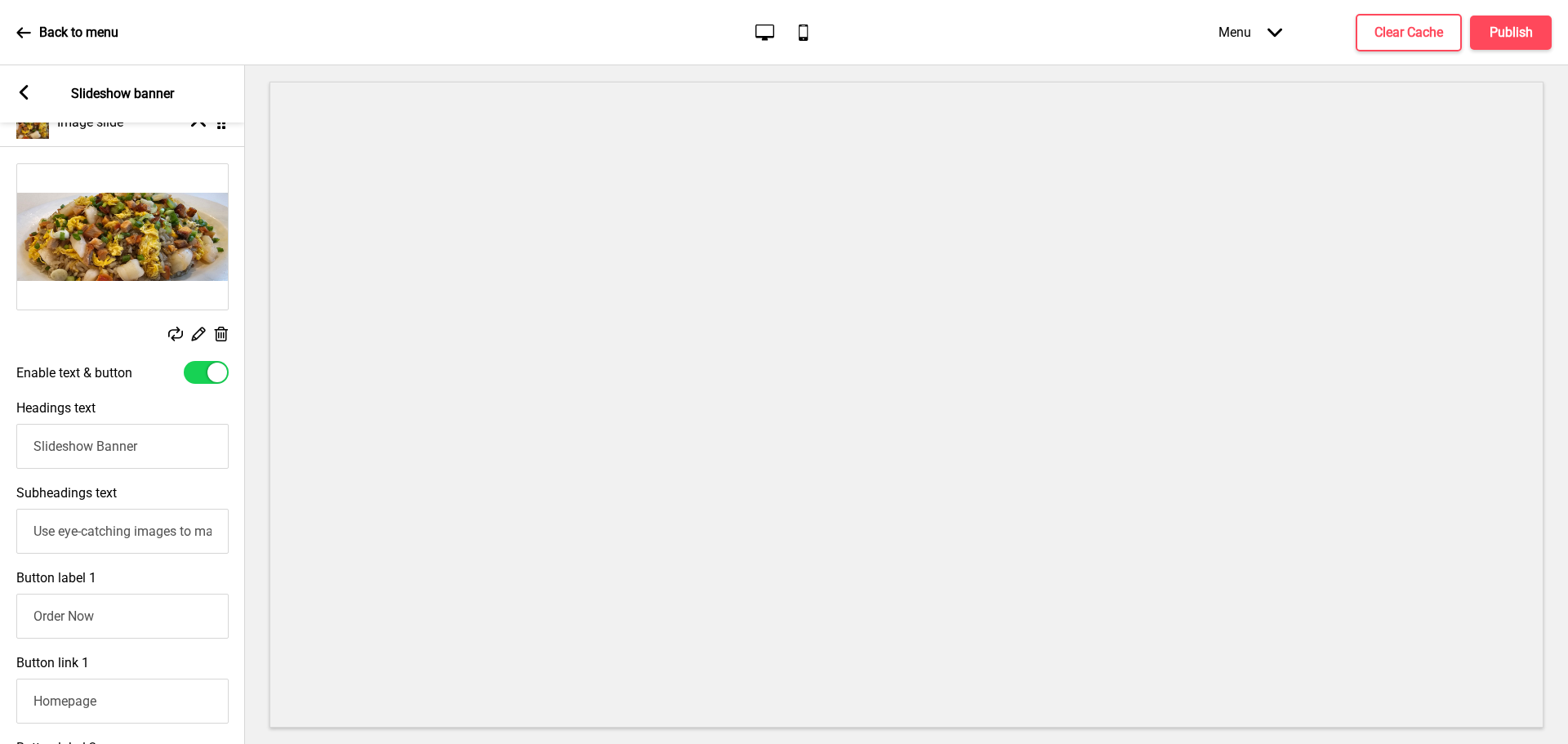
scroll to position [408, 0]
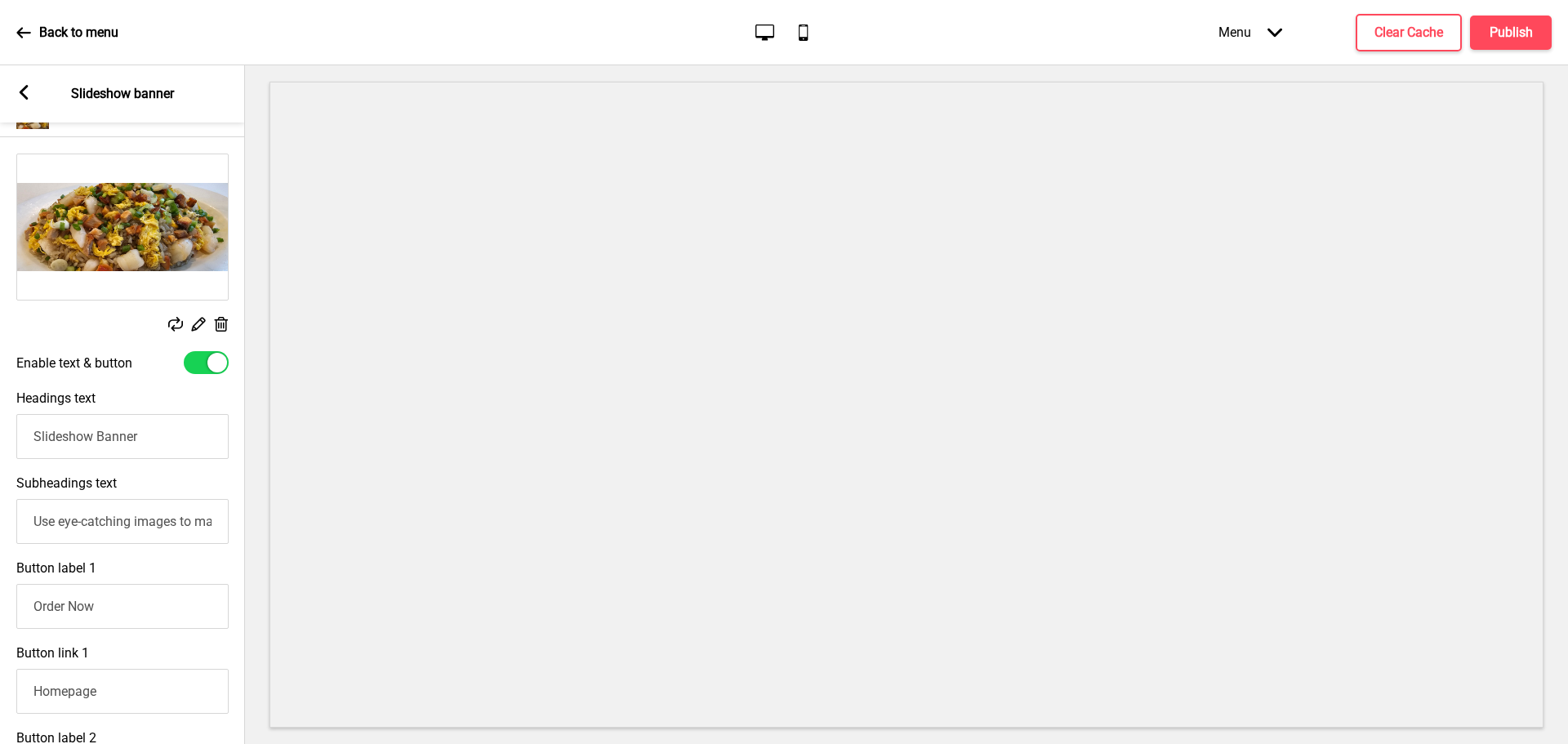
click at [152, 442] on input "Slideshow Banner" at bounding box center [122, 436] width 212 height 45
drag, startPoint x: 163, startPoint y: 442, endPoint x: 0, endPoint y: 462, distance: 164.2
click at [0, 462] on div "Headings text Slideshow Banner" at bounding box center [122, 425] width 245 height 85
type input "Yangzhou Fried Rice"
click at [153, 534] on input "Use eye-catching images to make a strong first impression of your brand" at bounding box center [122, 521] width 212 height 45
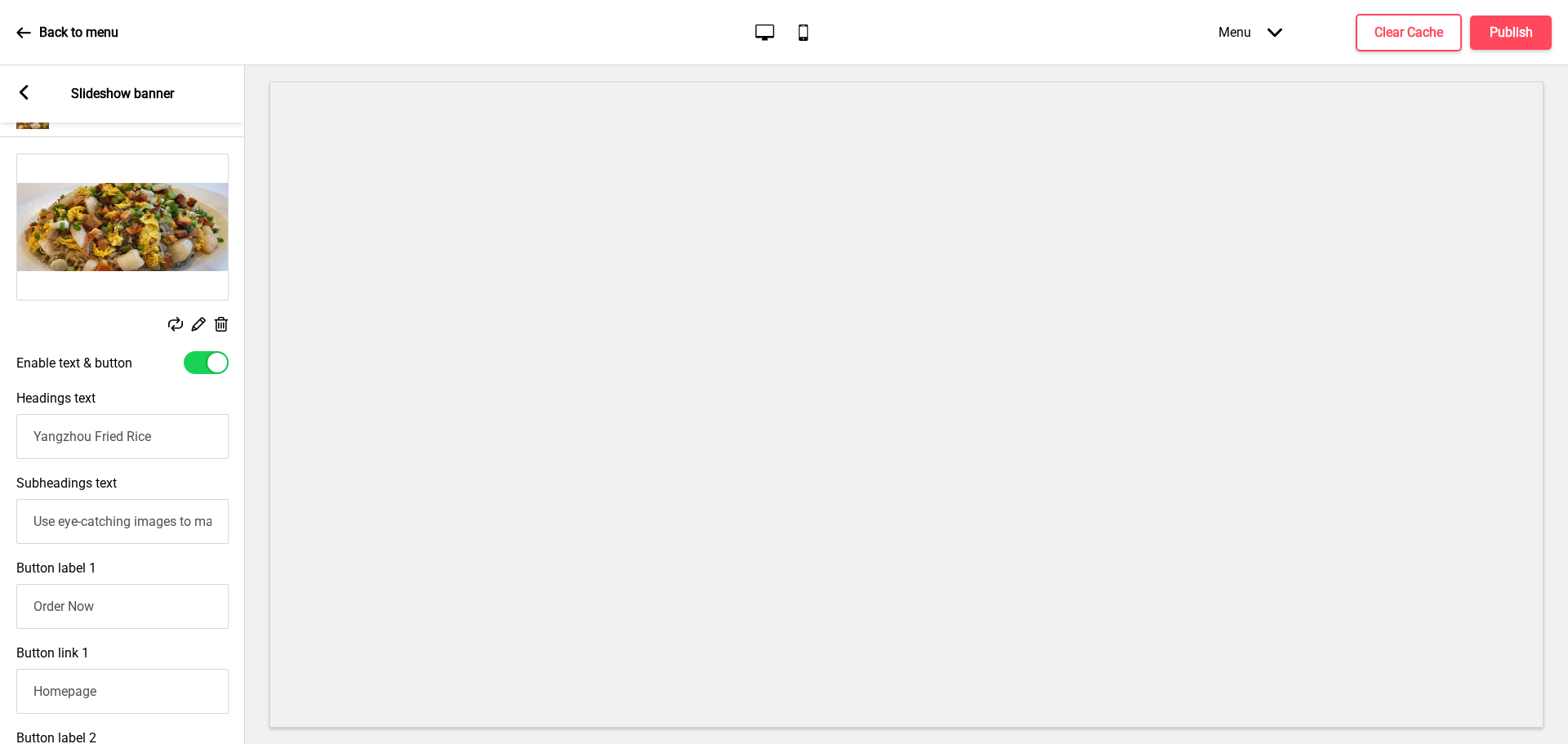
click at [153, 534] on input "Use eye-catching images to make a strong first impression of your brand" at bounding box center [122, 521] width 212 height 45
click at [153, 532] on input "Use eye-catching images to make a strong first impression of your brand" at bounding box center [122, 521] width 212 height 45
type input "Simple"
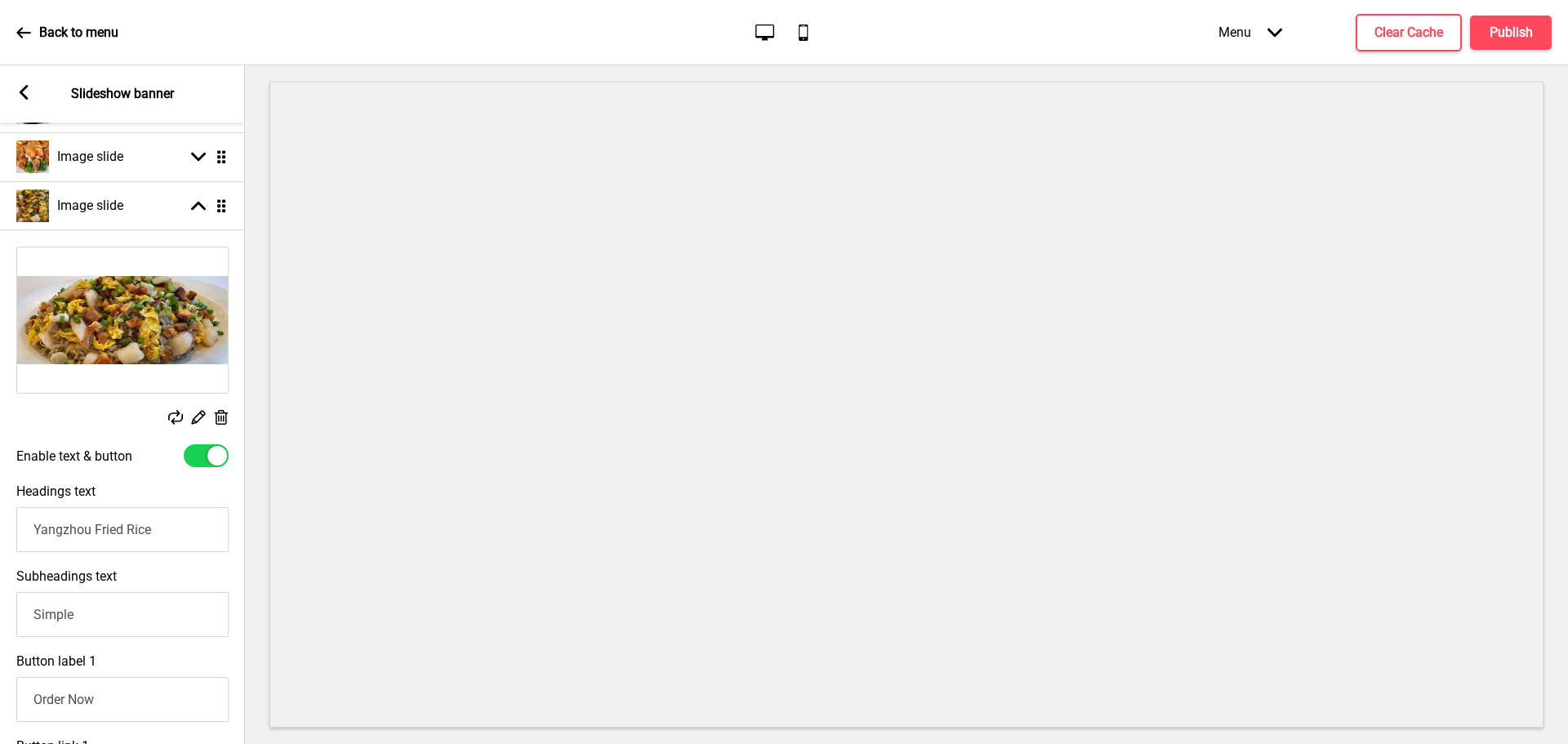
scroll to position [287, 0]
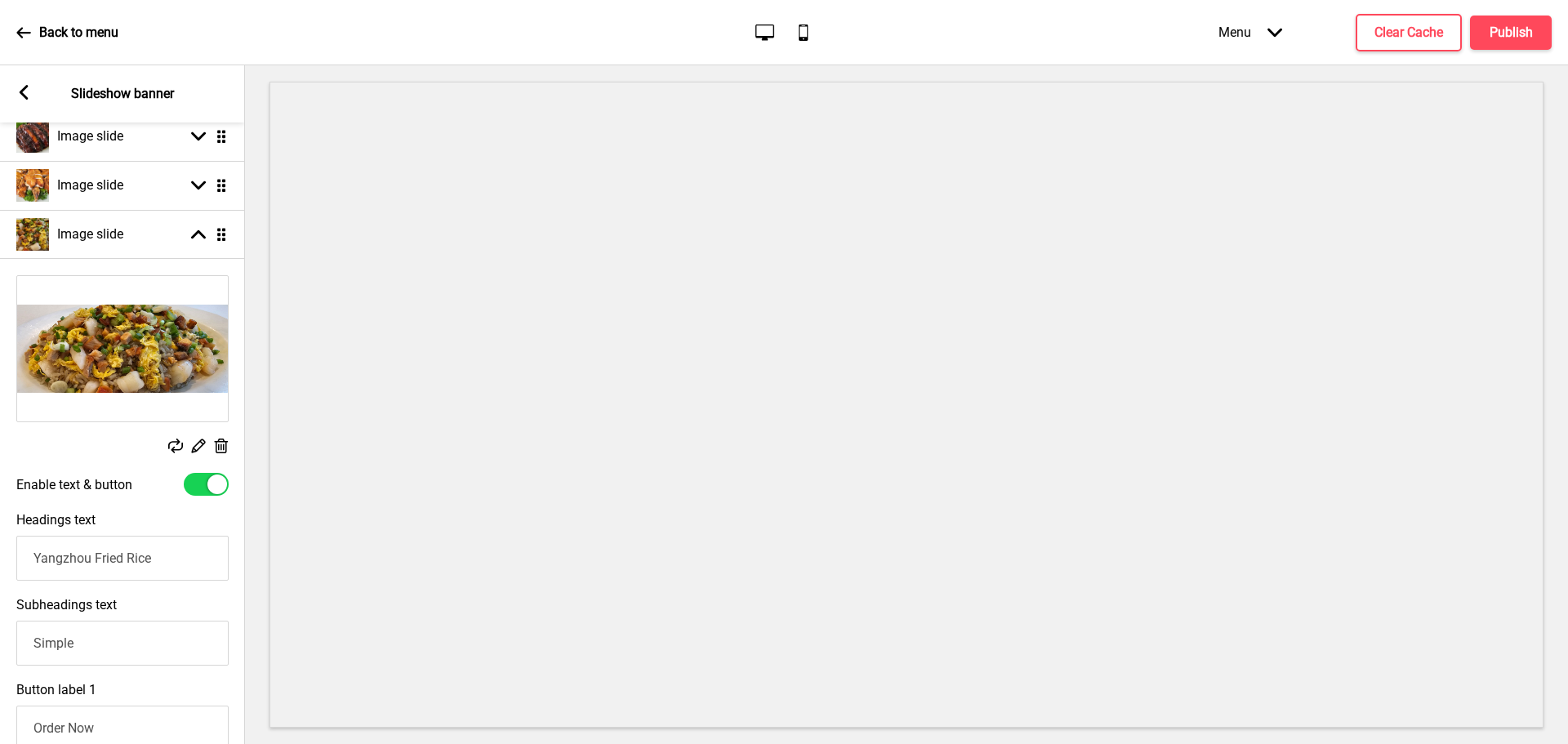
drag, startPoint x: 95, startPoint y: 557, endPoint x: 0, endPoint y: 561, distance: 95.1
click at [0, 561] on div "Headings text Yangzhou Fried Rice" at bounding box center [122, 546] width 245 height 85
click at [145, 558] on input "Fried Rice in [GEOGRAPHIC_DATA] Style" at bounding box center [122, 558] width 212 height 45
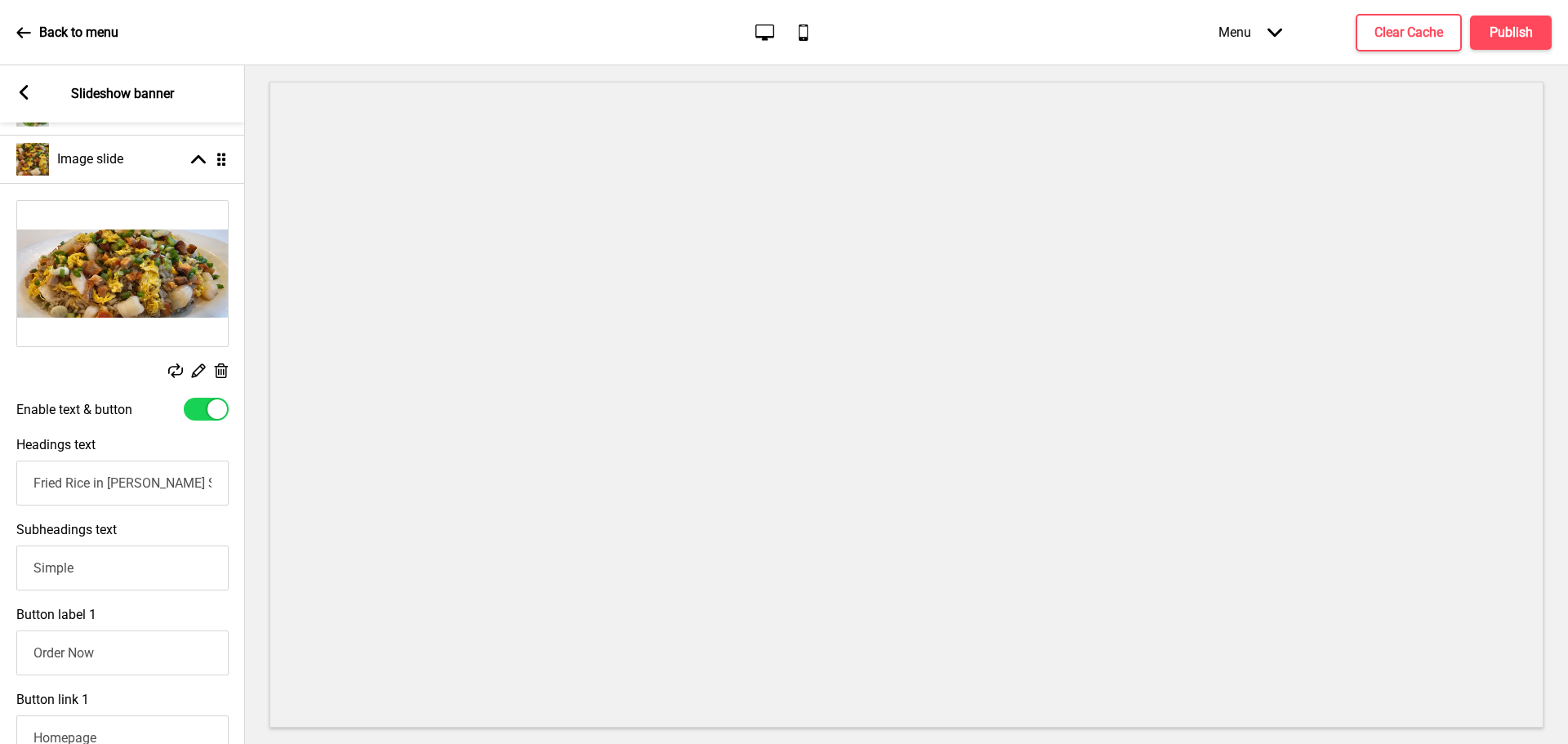
scroll to position [450, 0]
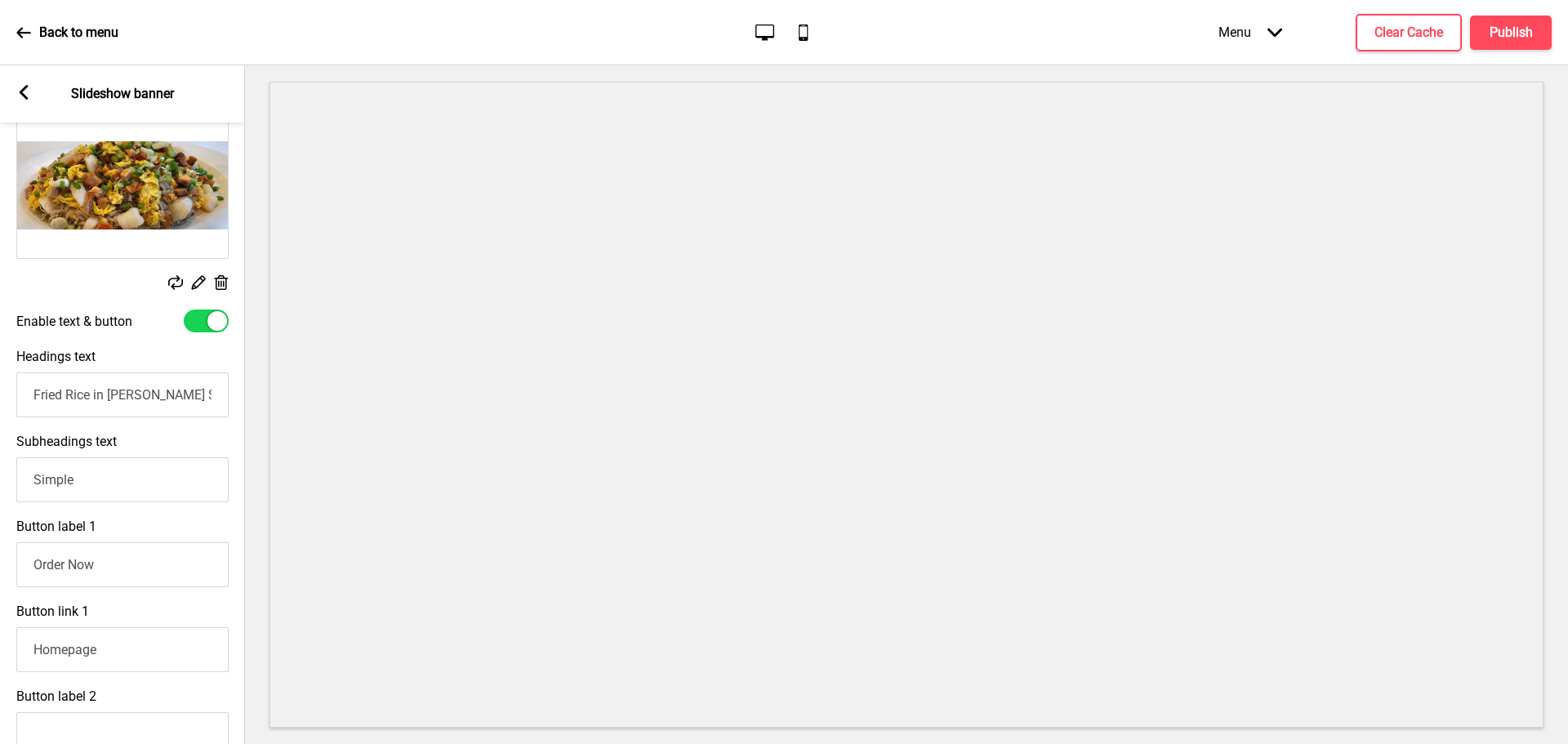
type input "Fried Rice in [PERSON_NAME] Style"
click at [117, 491] on input "Simple" at bounding box center [122, 480] width 212 height 45
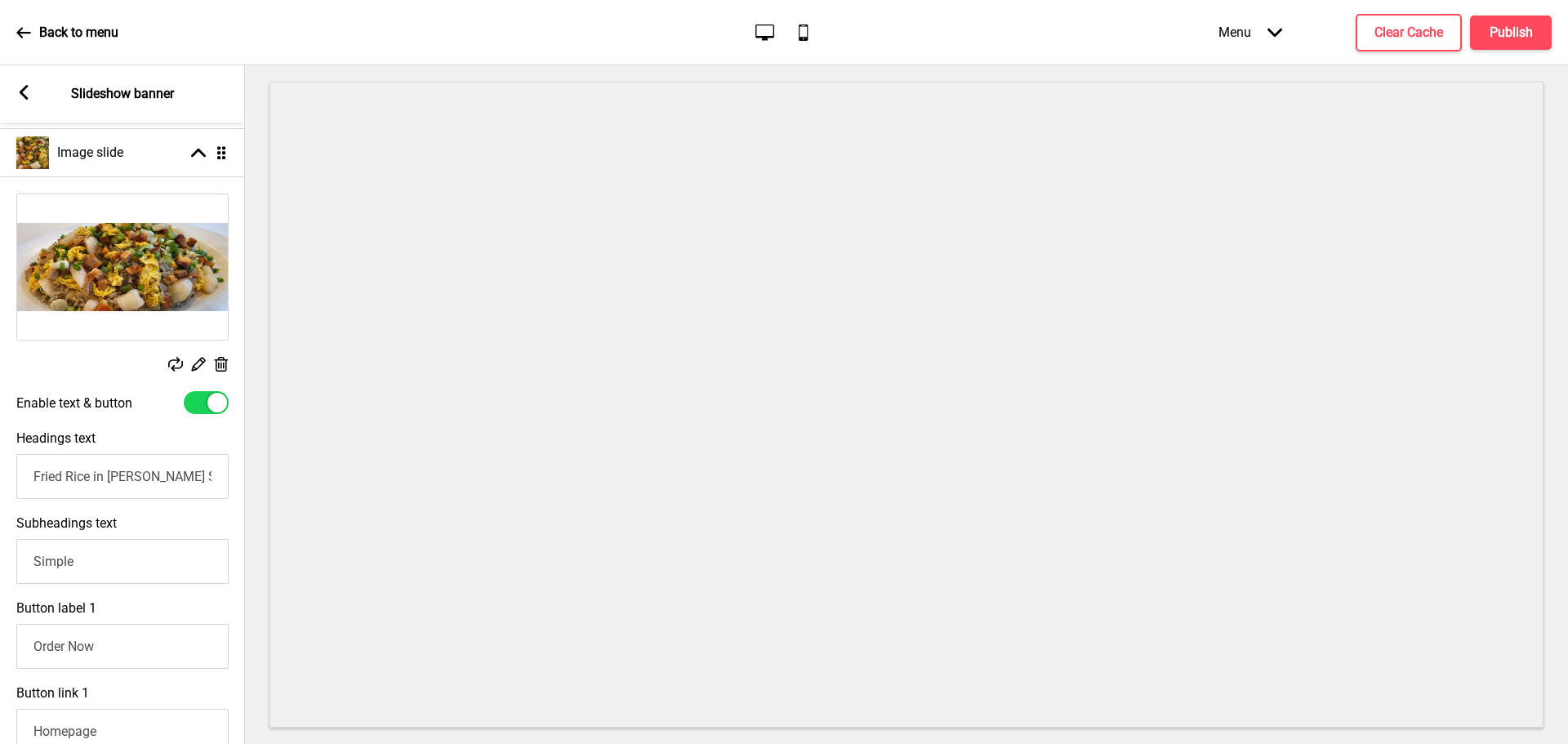
drag, startPoint x: 99, startPoint y: 571, endPoint x: 0, endPoint y: 582, distance: 99.6
click at [0, 582] on div "Subheadings text Simple" at bounding box center [122, 550] width 245 height 85
type input "S"
click at [98, 564] on input "Subheadings text" at bounding box center [122, 561] width 212 height 45
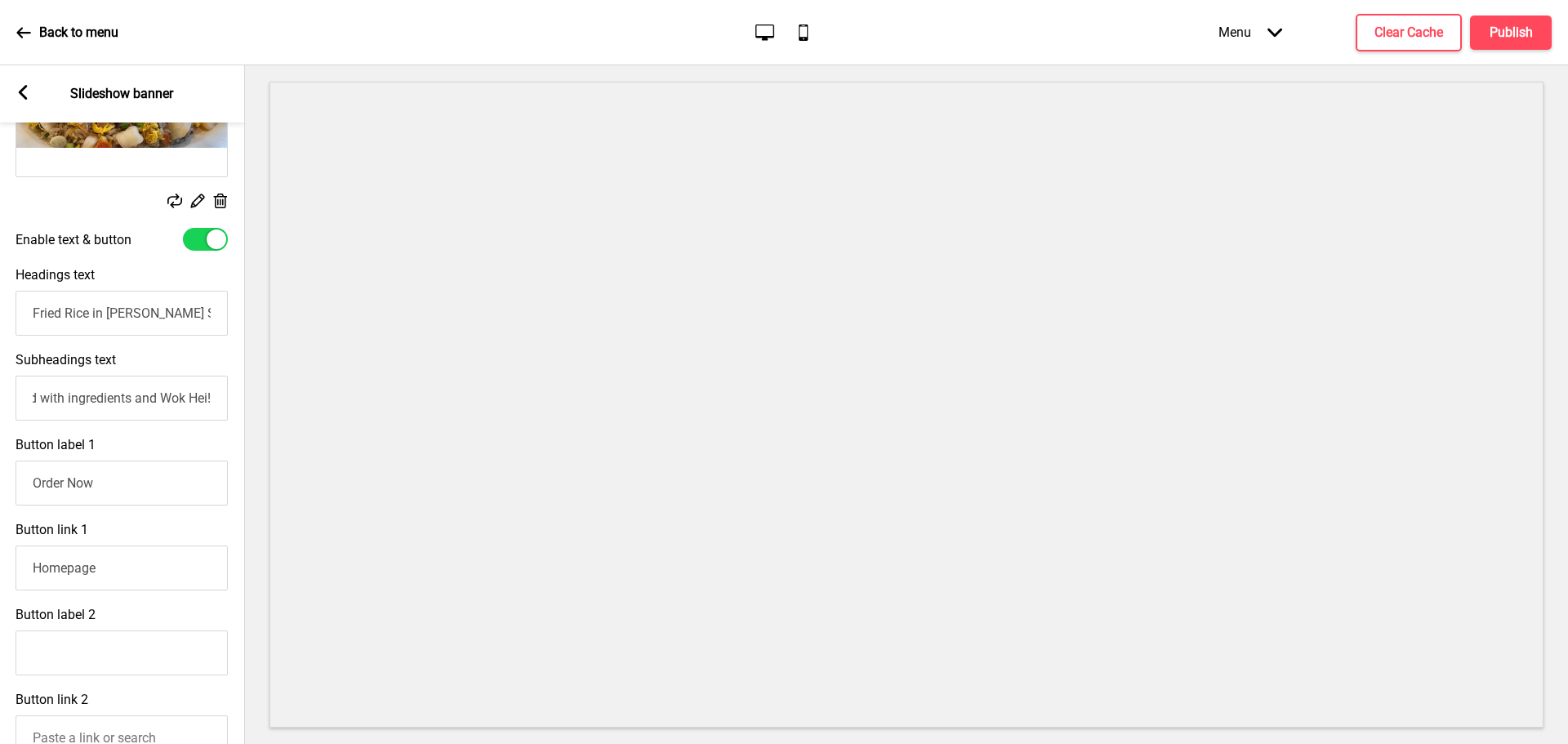
scroll to position [123, 0]
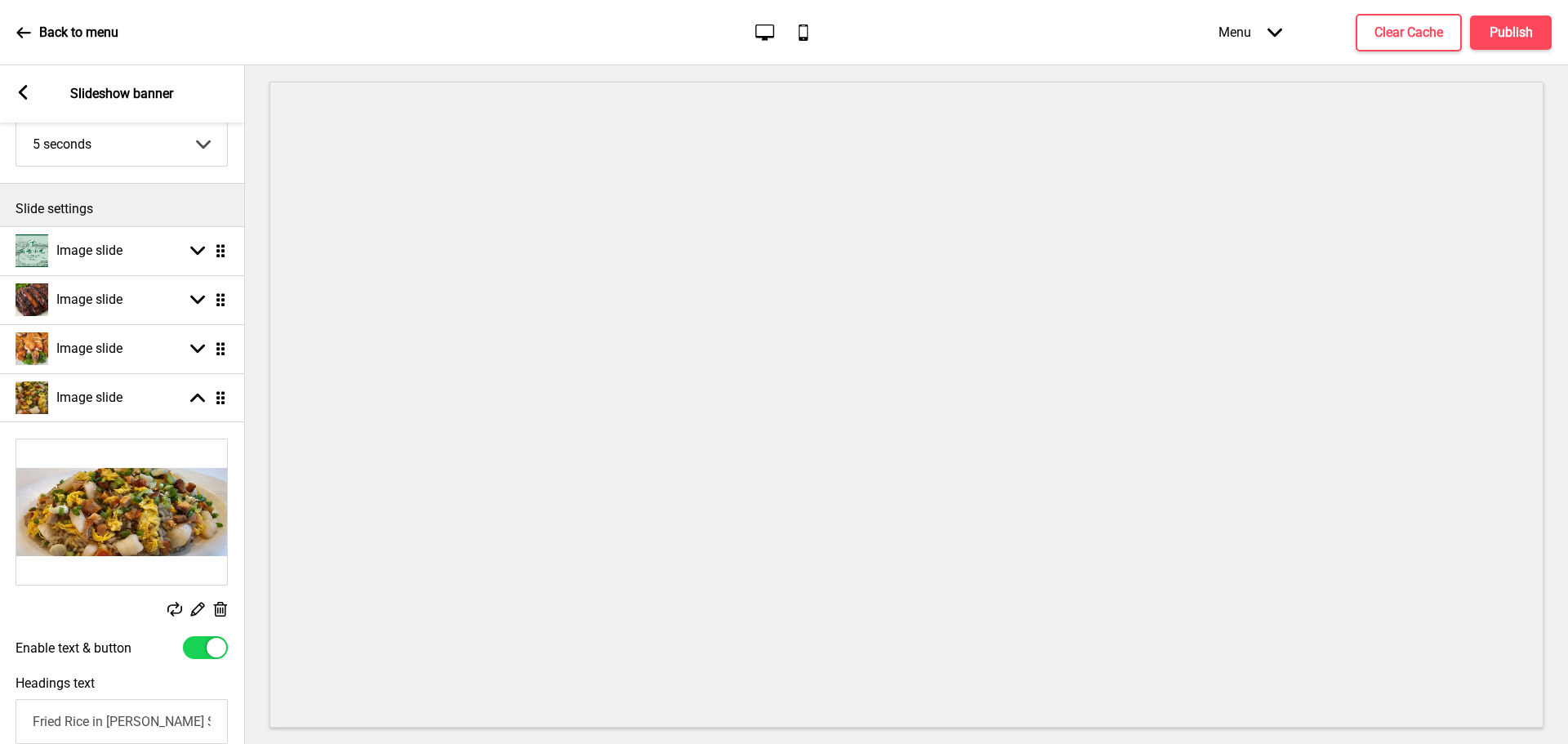
type input "Delicious Fried Rice packed with ingredients and Wok Hei!"
click at [192, 348] on icon at bounding box center [198, 350] width 15 height 9
select select "right"
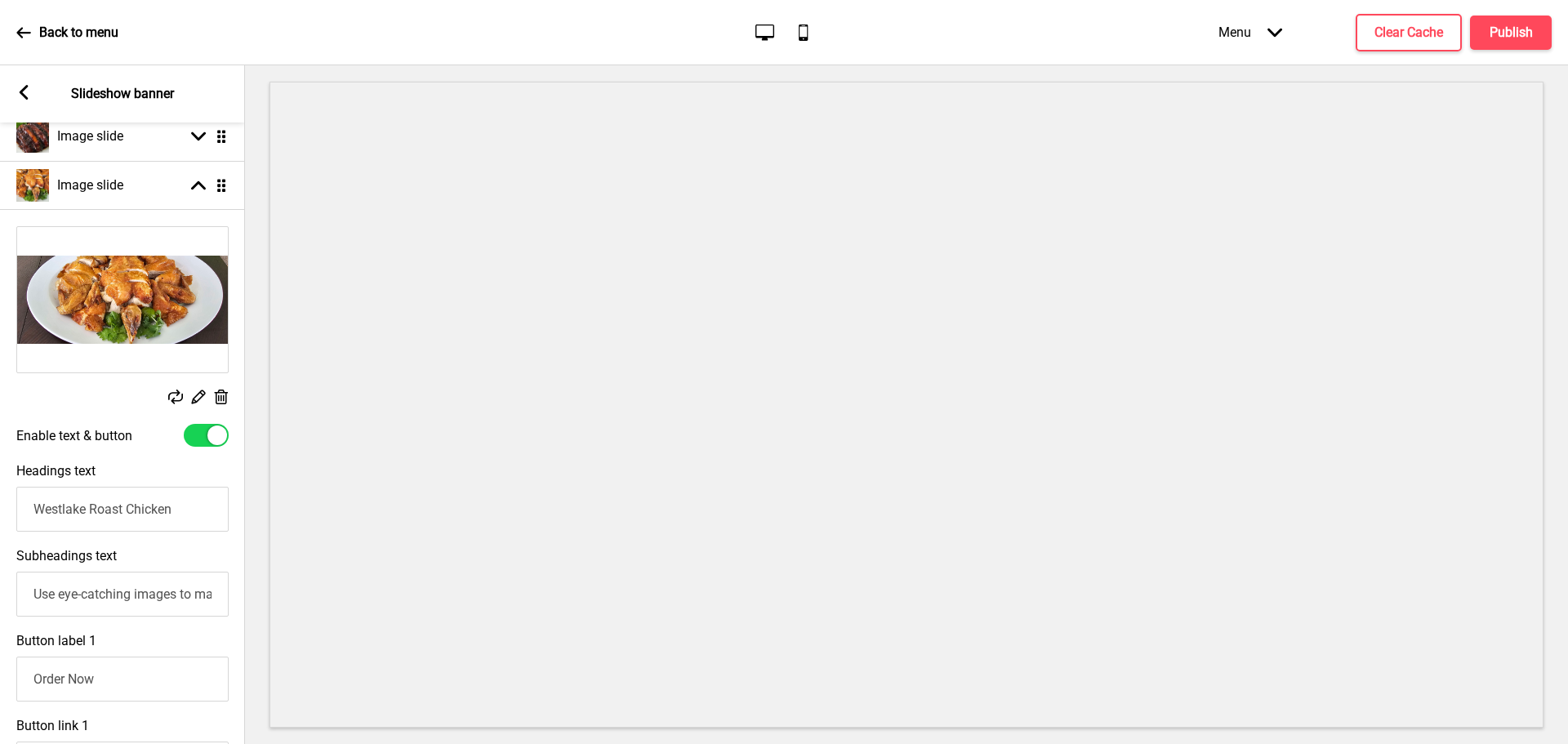
drag, startPoint x: 203, startPoint y: 599, endPoint x: 0, endPoint y: 604, distance: 203.1
click at [0, 604] on div "Subheadings text Use eye-catching images to make a strong first impression of y…" at bounding box center [122, 583] width 245 height 85
type input "ake a strong first impression of your brand"
drag, startPoint x: 204, startPoint y: 608, endPoint x: 0, endPoint y: 611, distance: 204.0
click at [0, 611] on div "Subheadings text Signature crispy Roast Chicken with Salt and Pepper condiment" at bounding box center [122, 583] width 245 height 85
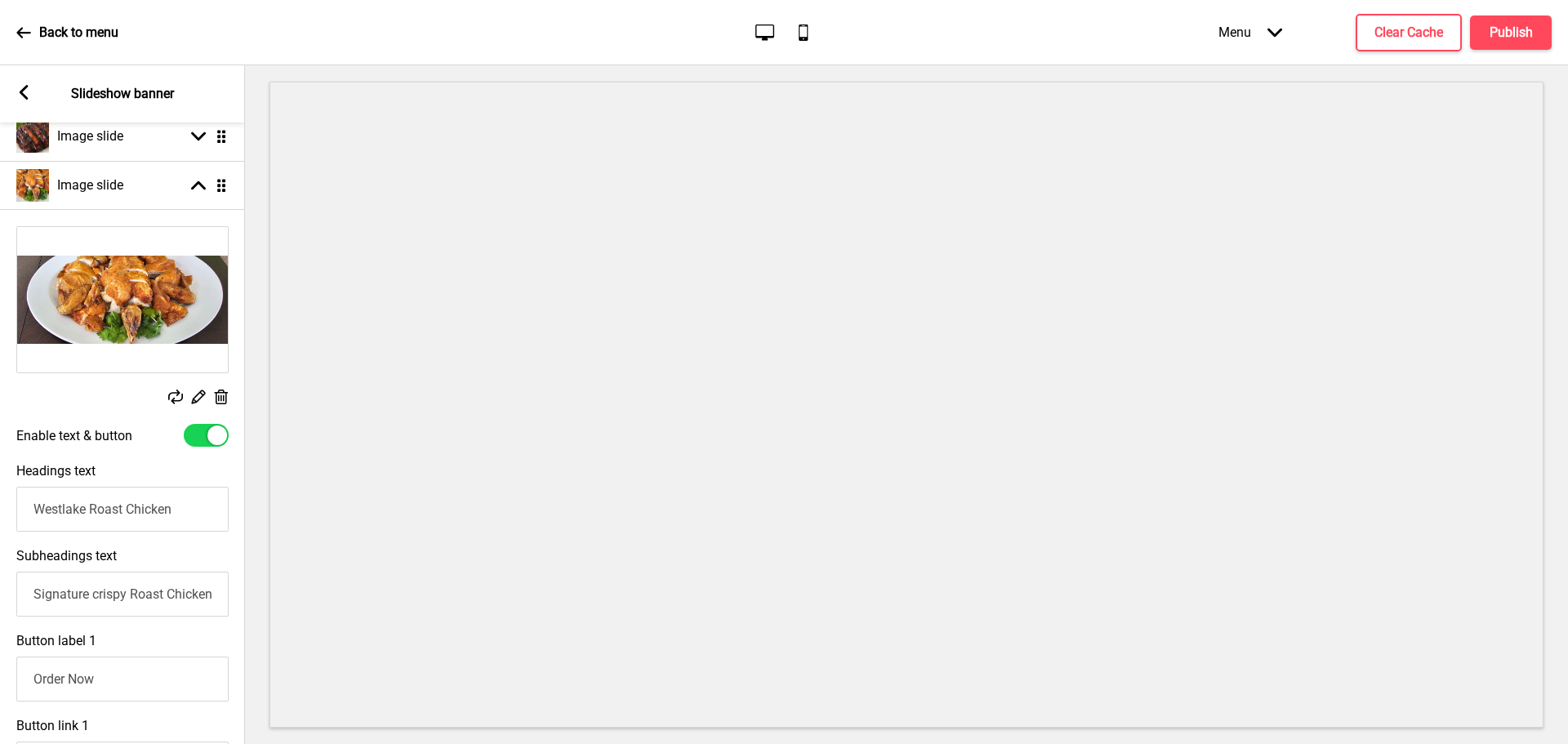
click at [129, 603] on input "Signature crispy Roast Chicken with Salt and Pepper condiment" at bounding box center [122, 594] width 212 height 45
type input "Signature crispy Roast Chicken with Salt and Pepper condiment"
click at [190, 185] on div "Arrow up Drag" at bounding box center [205, 186] width 45 height 15
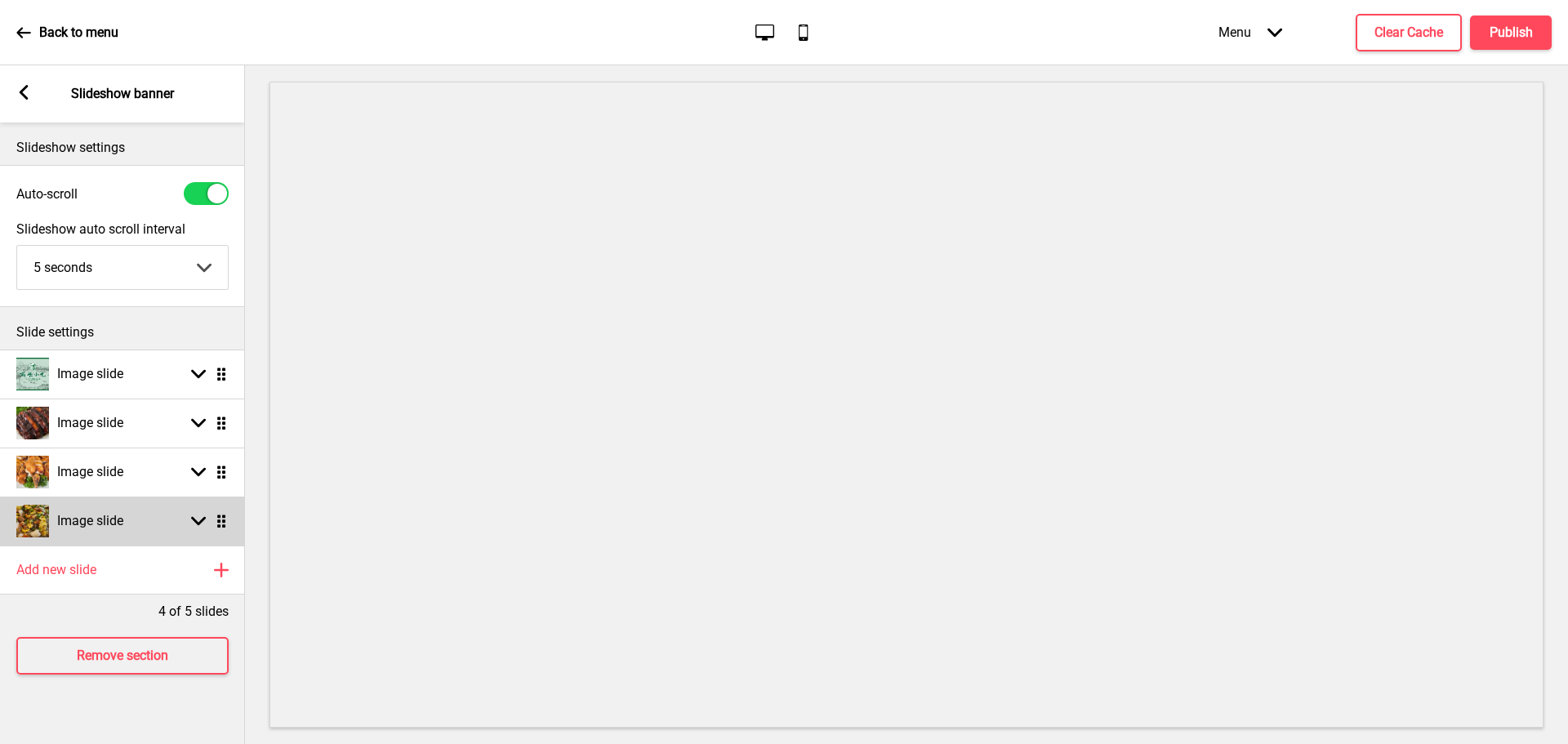
click at [193, 516] on rect at bounding box center [199, 521] width 15 height 15
select select "right"
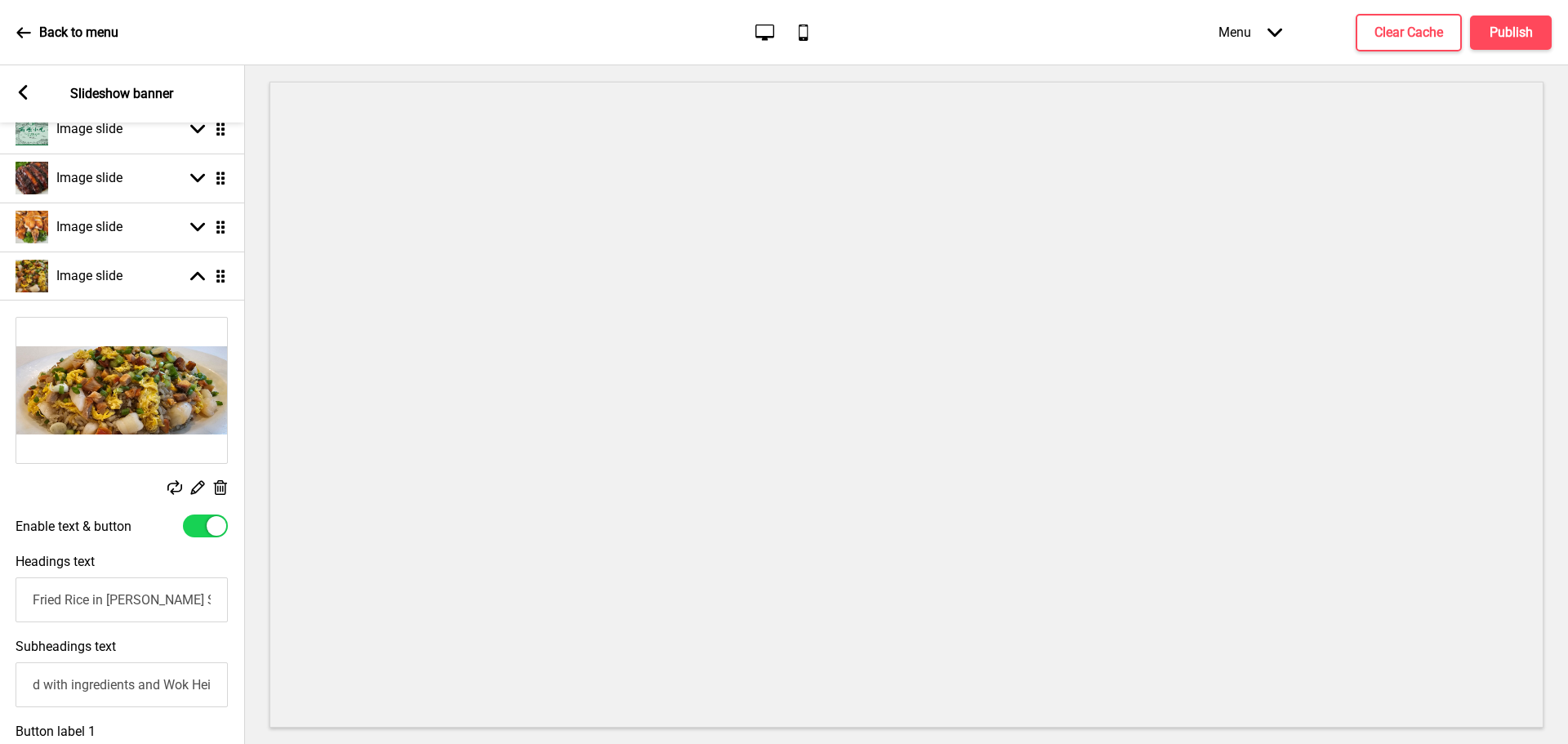
scroll to position [0, 153]
type input "Delicious Fried Rice packed with ingredients and Wok Hei"
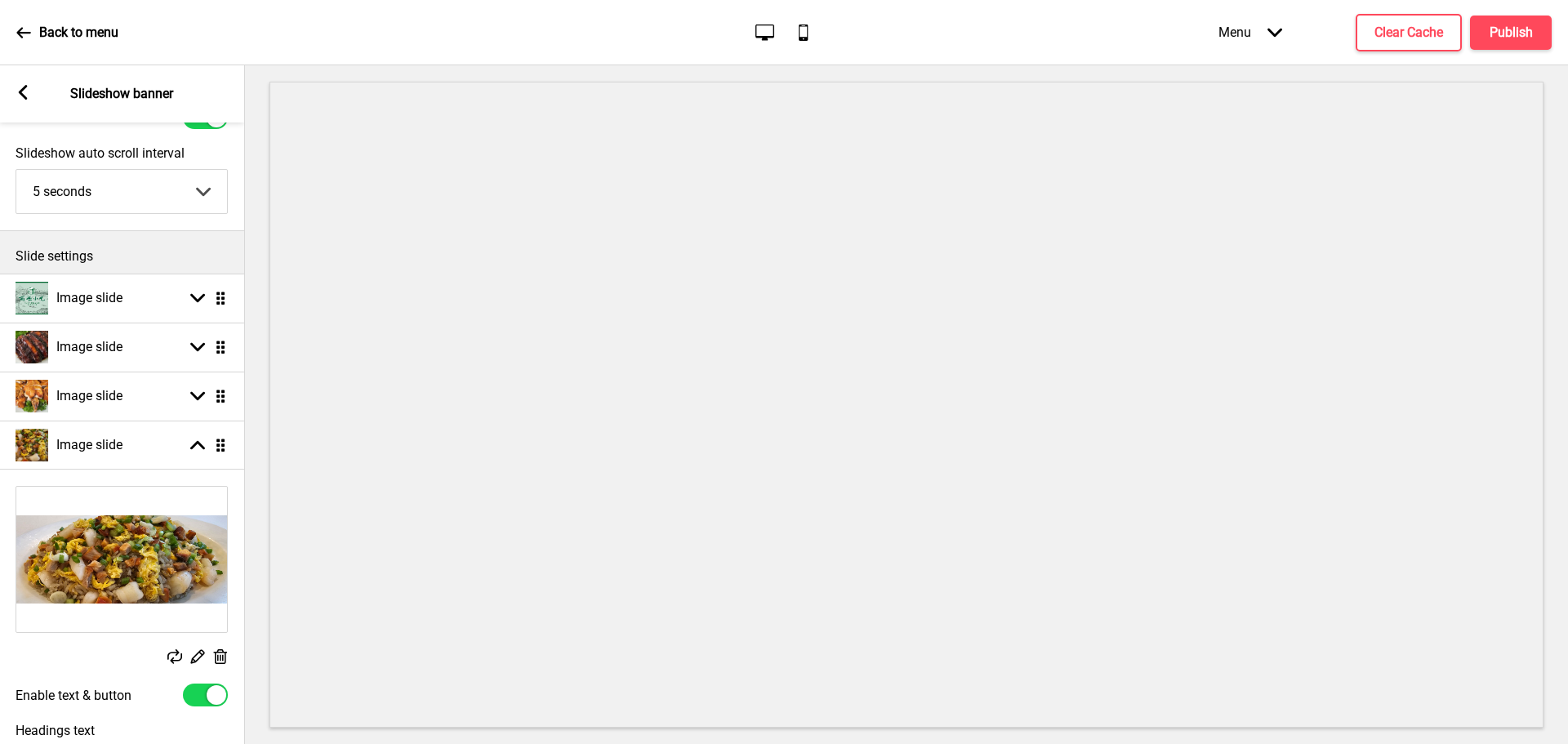
scroll to position [0, 0]
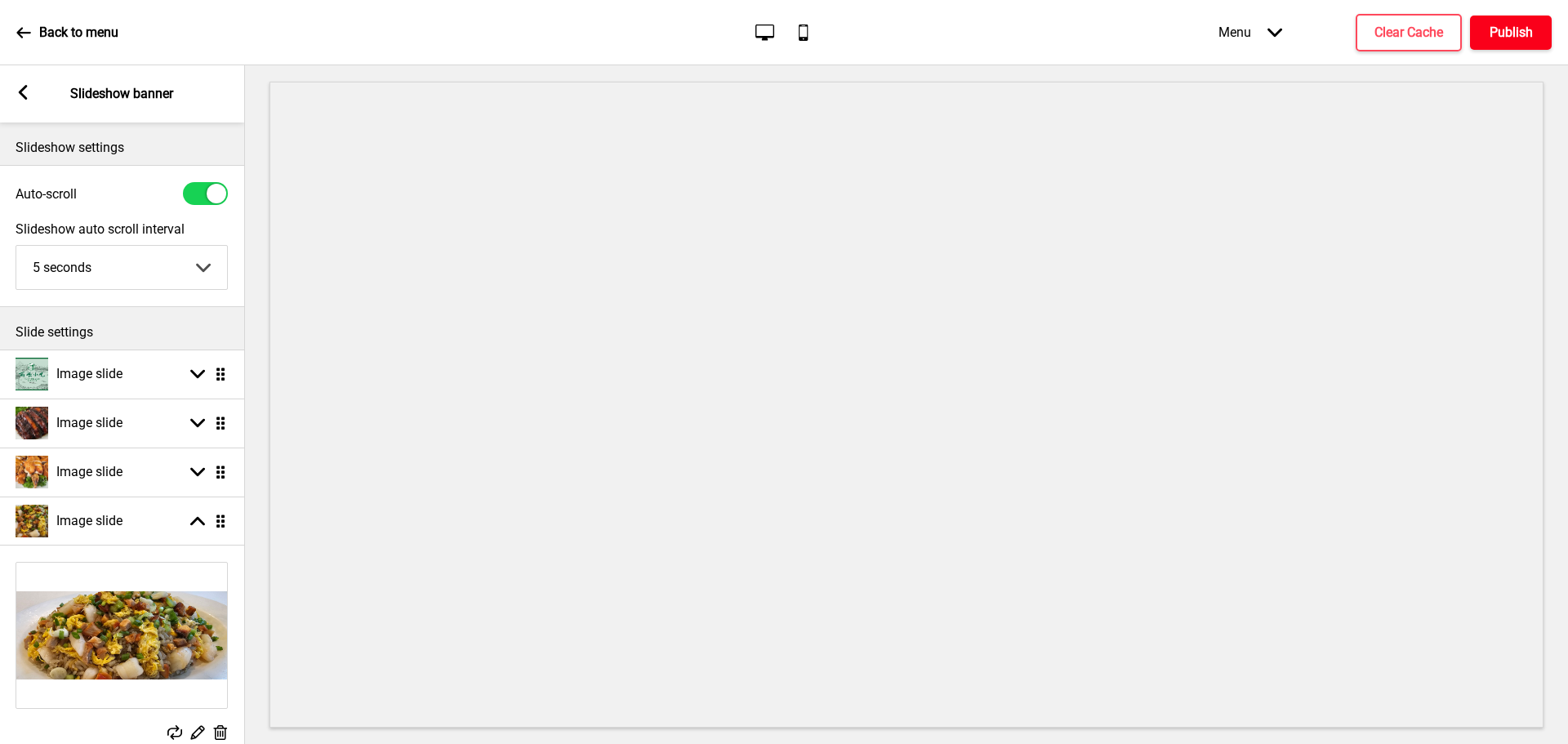
click at [1510, 29] on h4 "Publish" at bounding box center [1511, 32] width 44 height 18
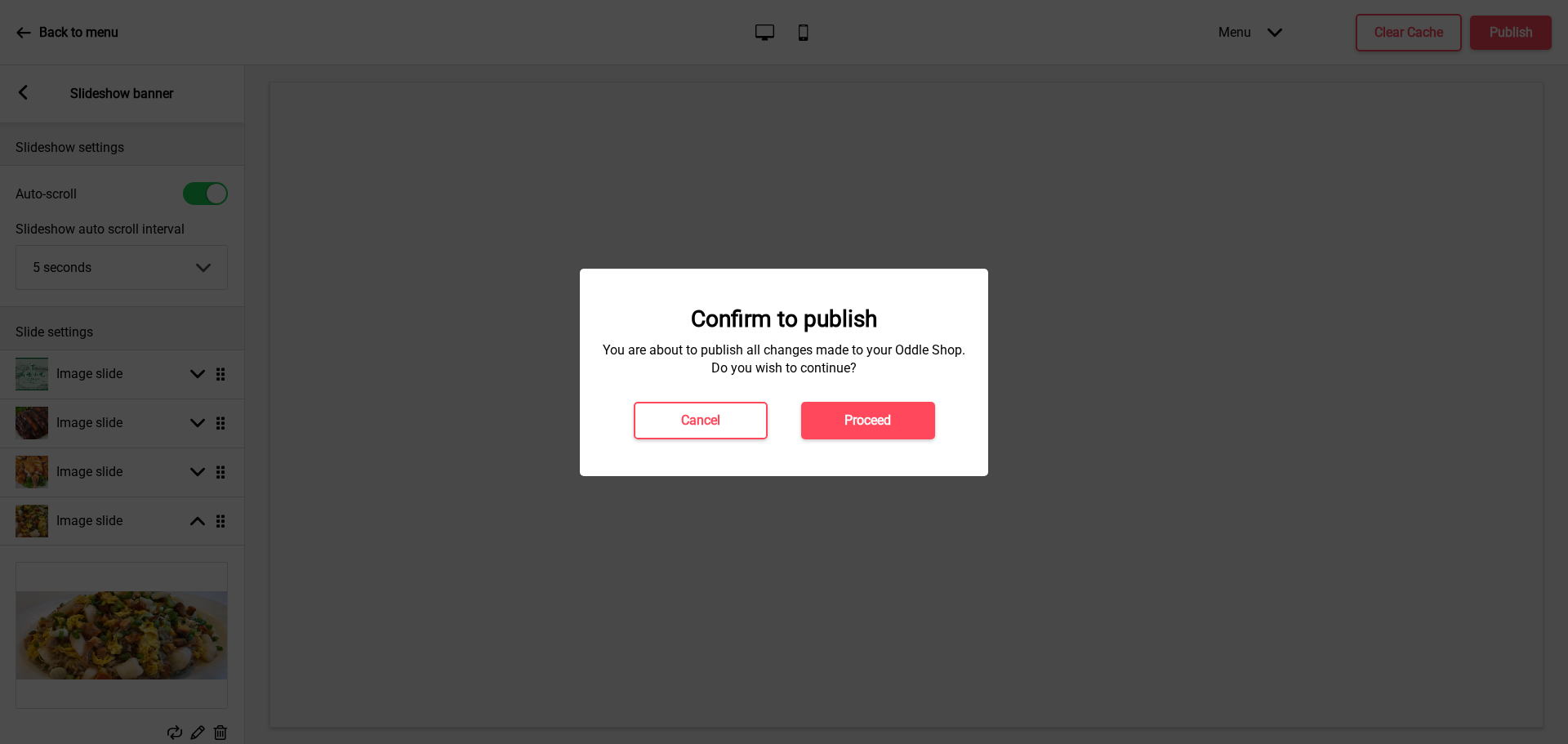
click at [855, 410] on button "Proceed" at bounding box center [868, 420] width 134 height 38
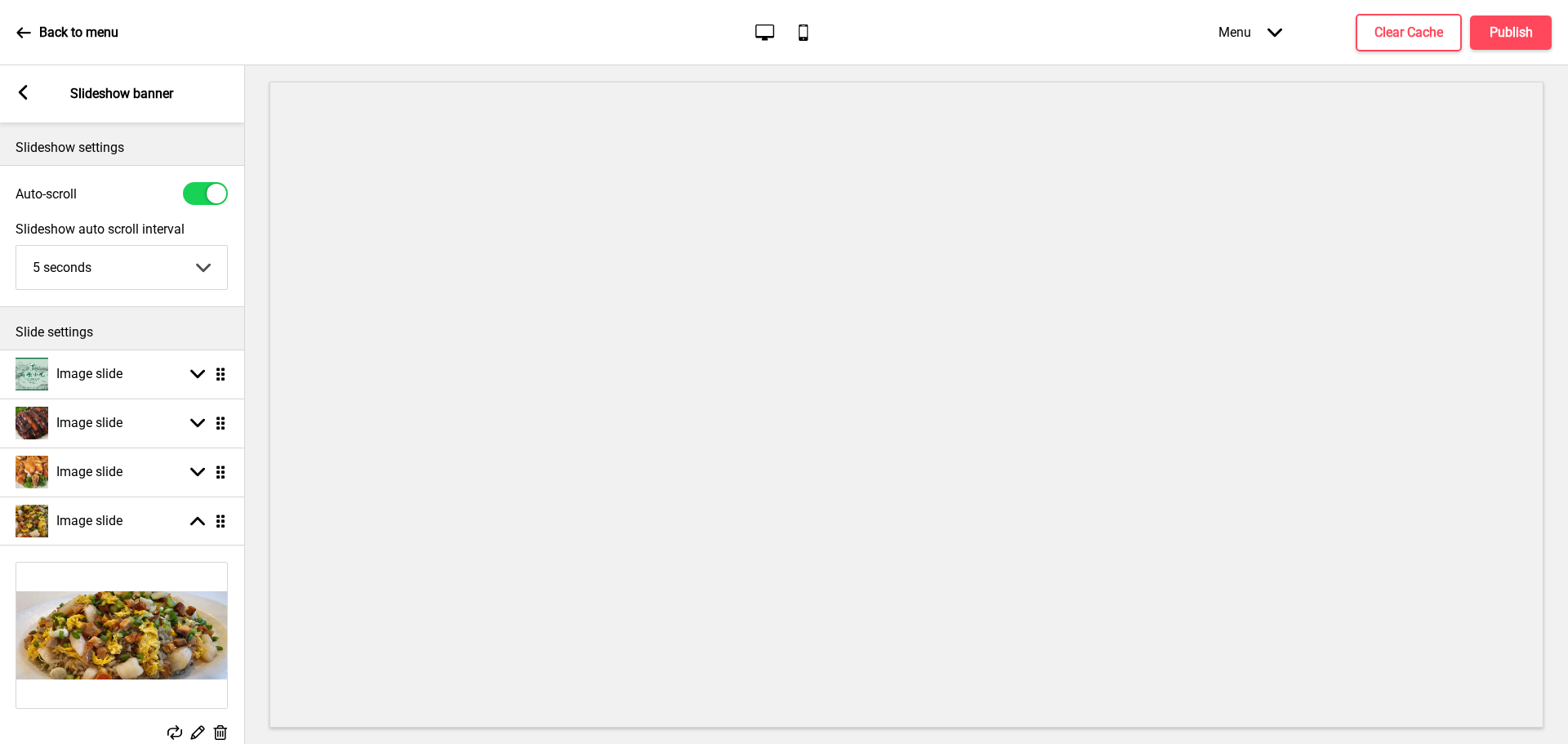
click at [22, 40] on div "Back to menu" at bounding box center [68, 32] width 102 height 45
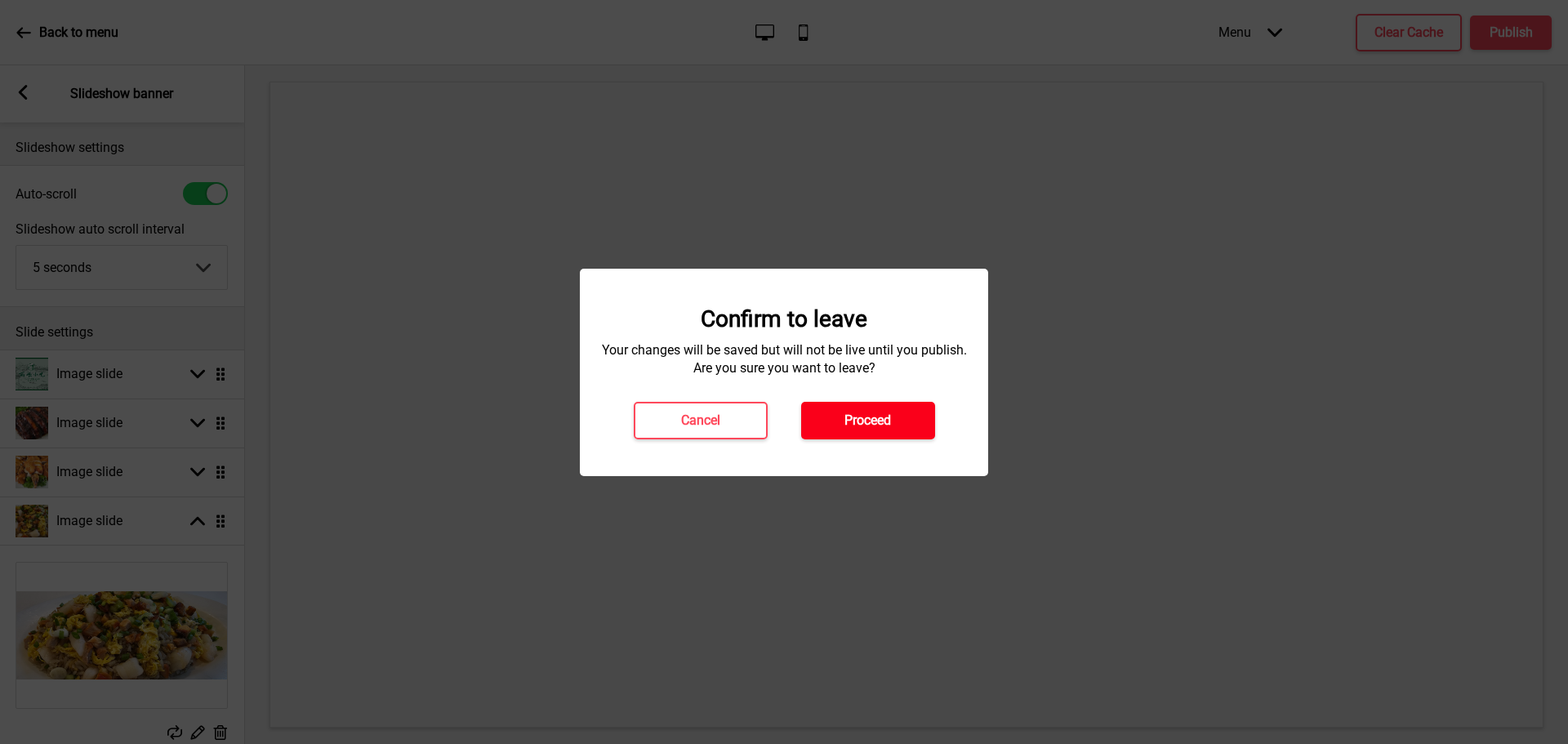
click at [834, 422] on button "Proceed" at bounding box center [868, 420] width 134 height 38
